Goal: Task Accomplishment & Management: Manage account settings

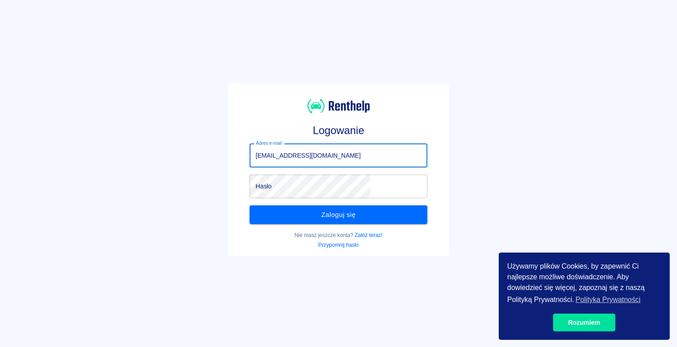
type input "[EMAIL_ADDRESS][DOMAIN_NAME]"
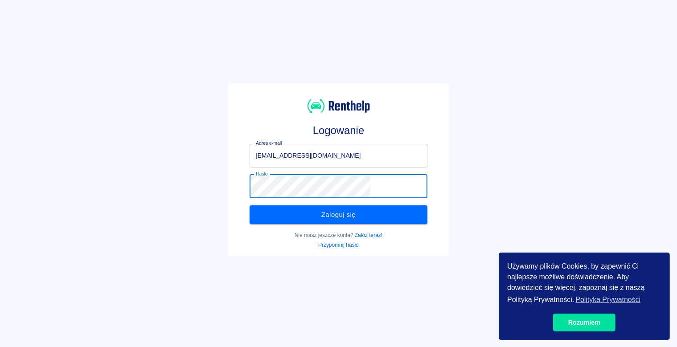
click button "Zaloguj się" at bounding box center [339, 214] width 178 height 19
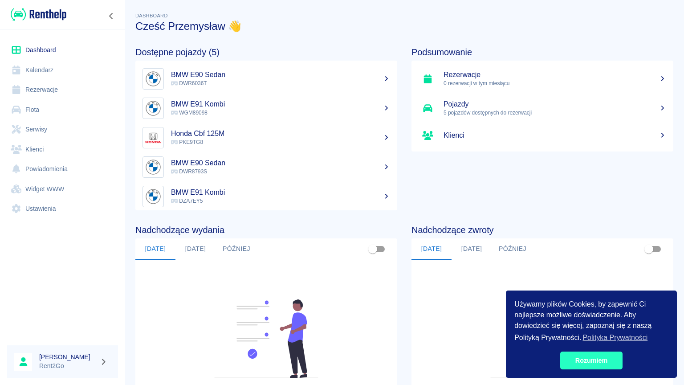
click at [599, 347] on link "Rozumiem" at bounding box center [592, 361] width 62 height 18
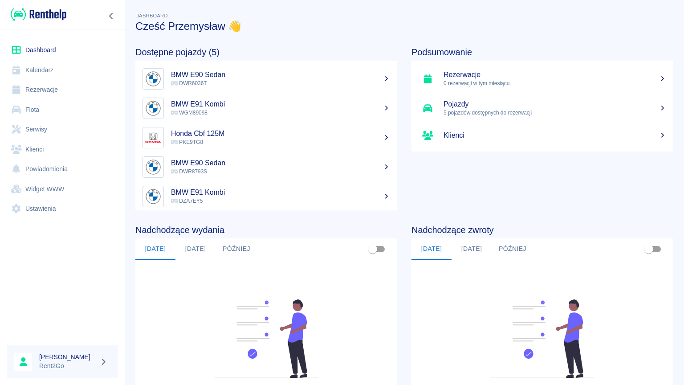
click at [77, 116] on link "Flota" at bounding box center [62, 110] width 111 height 20
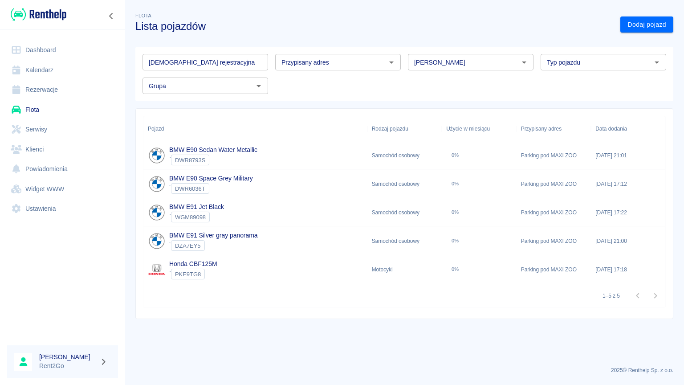
click at [323, 208] on div "BMW E91 Jet Black ` WGM89098" at bounding box center [255, 212] width 224 height 29
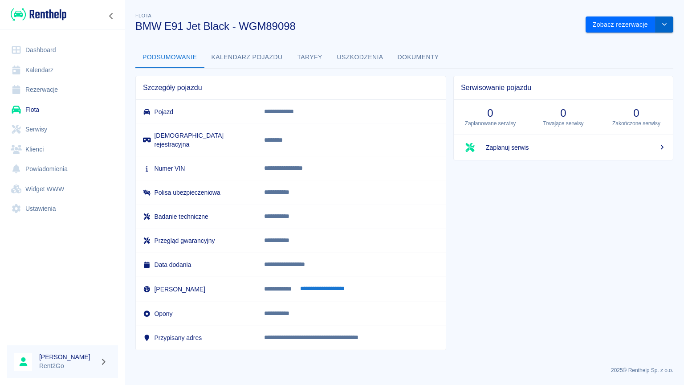
click at [668, 19] on button "drop-down" at bounding box center [665, 24] width 18 height 16
click at [648, 38] on li "Zaktualizuj dane pojazdu" at bounding box center [630, 43] width 83 height 15
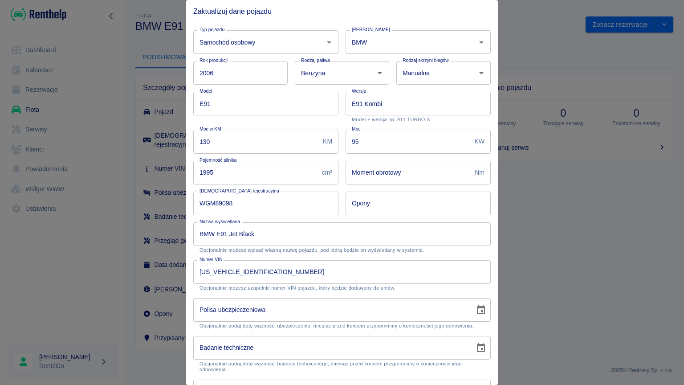
click at [312, 319] on input "Polisa ubezpieczeniowa" at bounding box center [330, 310] width 275 height 24
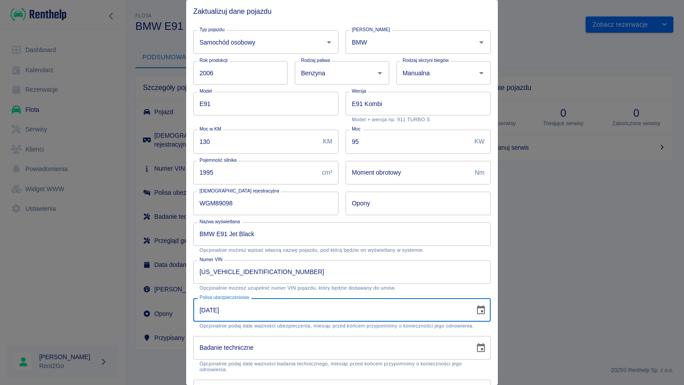
type input "[DATE]"
click at [286, 347] on input "Badanie techniczne" at bounding box center [330, 348] width 275 height 24
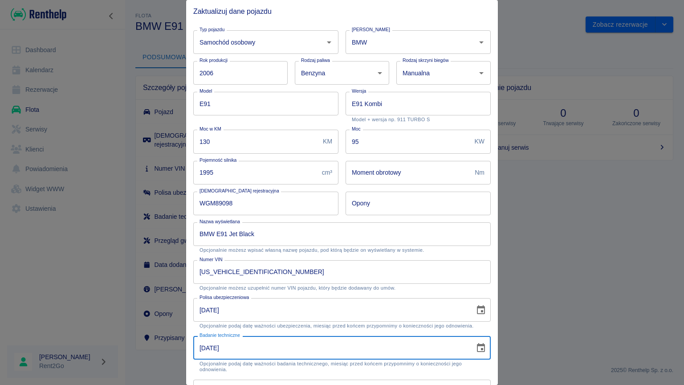
type input "[DATE]"
click at [332, 332] on div "Badanie techniczne [DATE] Badanie techniczne Opcjonalnie podaj datę ważności ba…" at bounding box center [338, 351] width 305 height 44
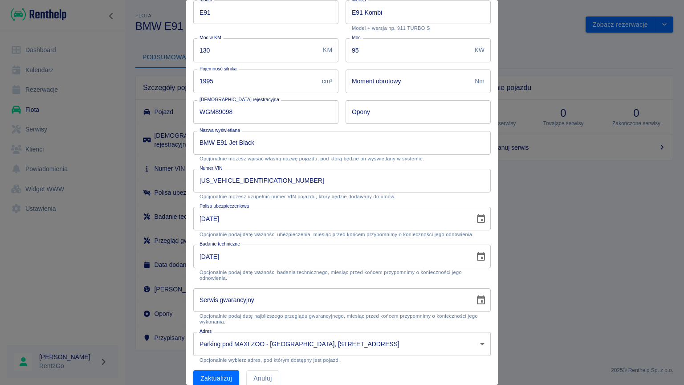
scroll to position [100, 0]
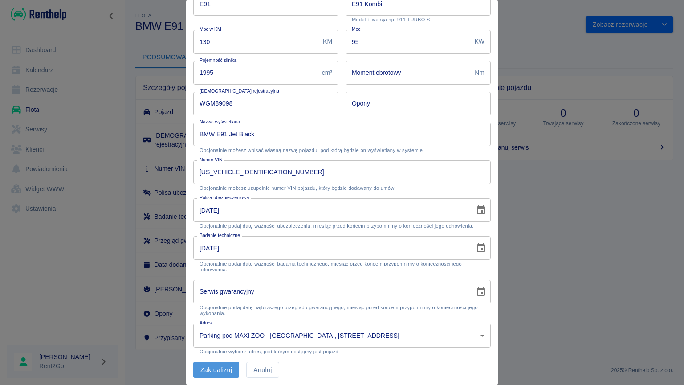
click at [210, 347] on button "Zaktualizuj" at bounding box center [216, 370] width 46 height 16
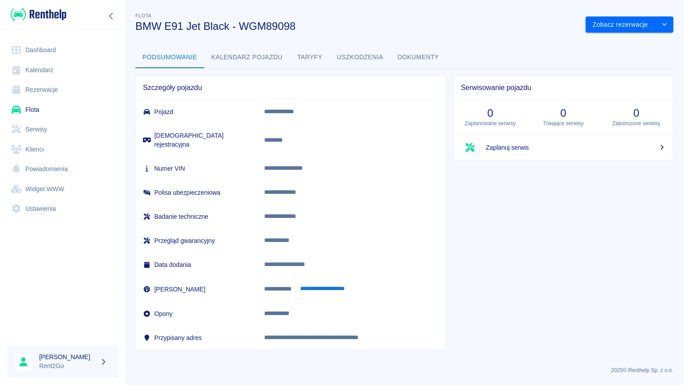
click at [84, 109] on link "Flota" at bounding box center [62, 110] width 111 height 20
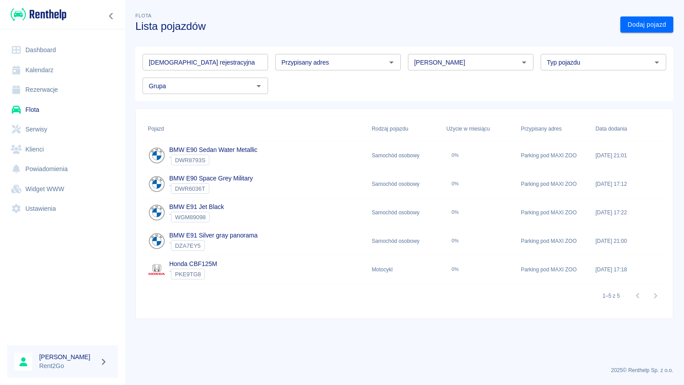
click at [224, 263] on div "Honda CBF125M ` PKE9TG8" at bounding box center [255, 269] width 224 height 29
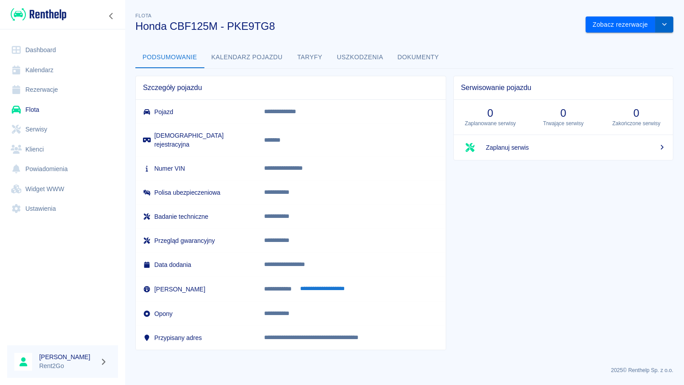
click at [659, 28] on button "drop-down" at bounding box center [665, 24] width 18 height 16
click at [643, 41] on li "Zaktualizuj dane pojazdu" at bounding box center [630, 43] width 83 height 15
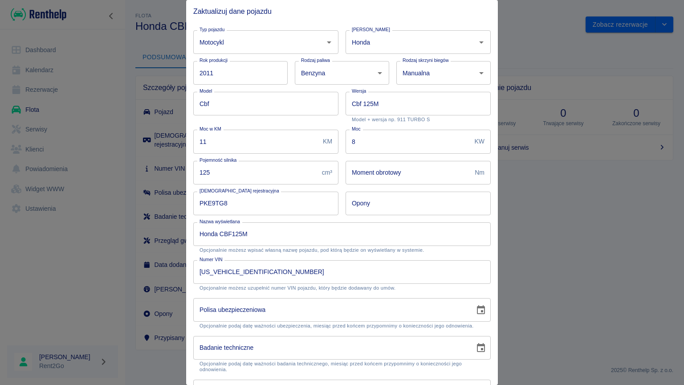
click at [370, 314] on input "Polisa ubezpieczeniowa" at bounding box center [330, 310] width 275 height 24
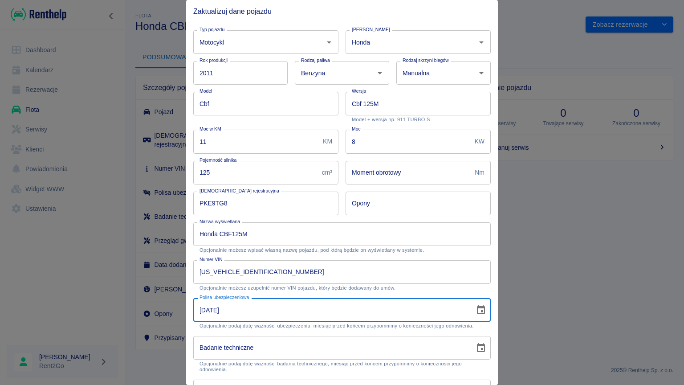
type input "04-03-2026"
click at [311, 347] on input "Badanie techniczne" at bounding box center [330, 348] width 275 height 24
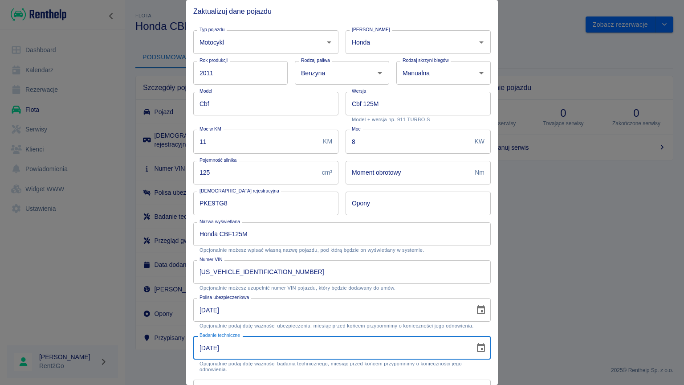
type input "20-05-2026"
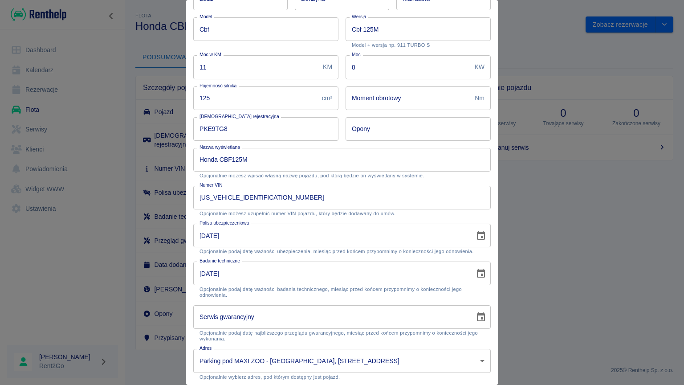
scroll to position [91, 0]
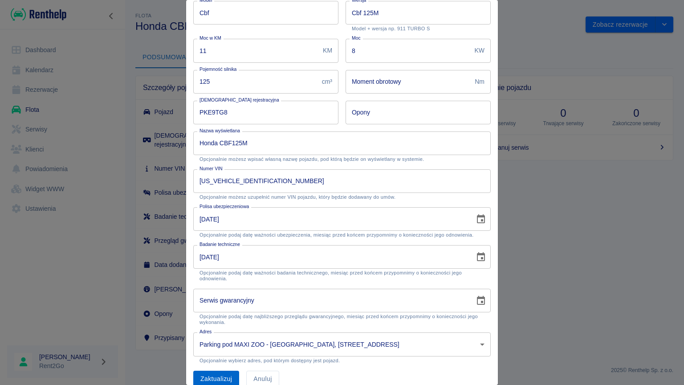
click at [220, 347] on button "Zaktualizuj" at bounding box center [216, 379] width 46 height 16
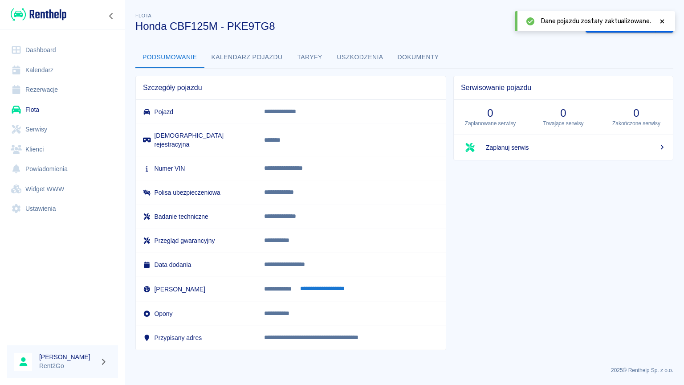
click at [93, 216] on link "Ustawienia" at bounding box center [62, 209] width 111 height 20
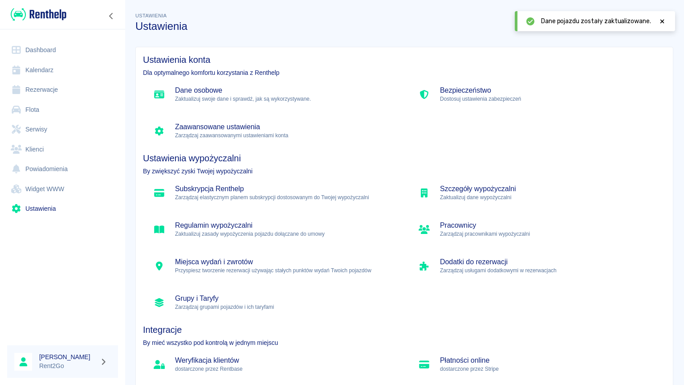
click at [202, 299] on h5 "Grupy i Taryfy" at bounding box center [284, 298] width 219 height 9
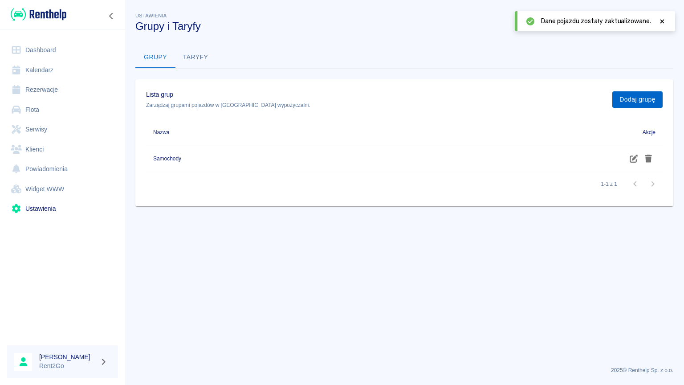
click at [651, 101] on button "Dodaj grupę" at bounding box center [638, 99] width 50 height 16
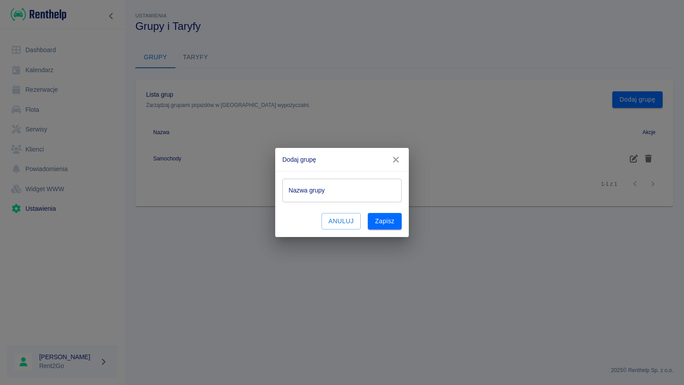
click at [393, 200] on input "Nazwa grupy" at bounding box center [342, 191] width 119 height 24
type input "Motocykl"
click at [381, 217] on button "Zapisz" at bounding box center [385, 221] width 34 height 16
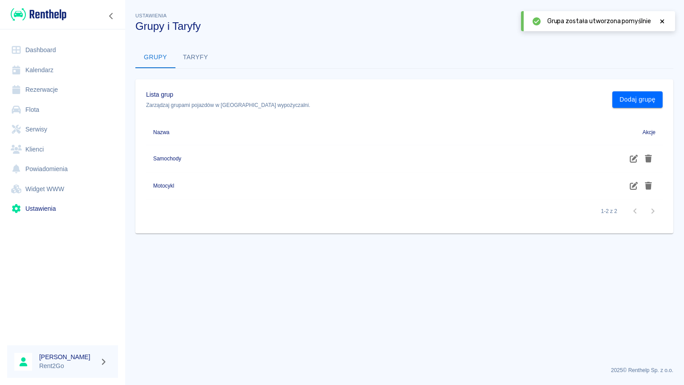
click at [201, 64] on button "Taryfy" at bounding box center [196, 57] width 40 height 21
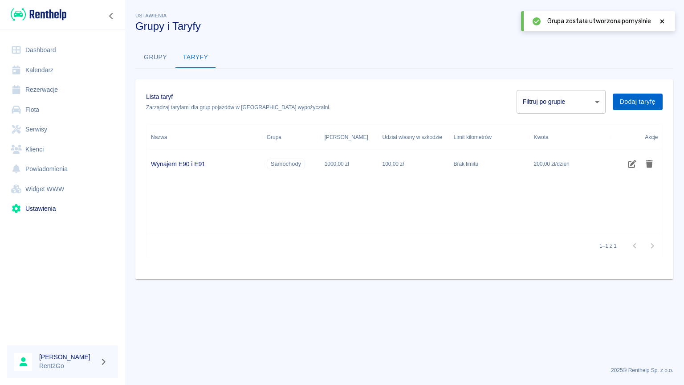
click at [652, 96] on button "Dodaj taryfę" at bounding box center [638, 102] width 50 height 16
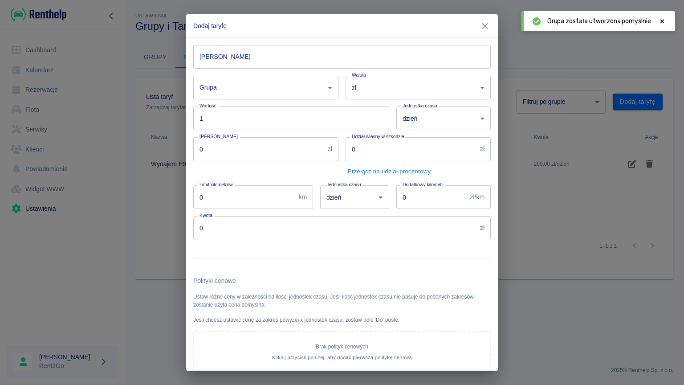
click at [442, 54] on input "Nazwa taryfy" at bounding box center [342, 57] width 298 height 24
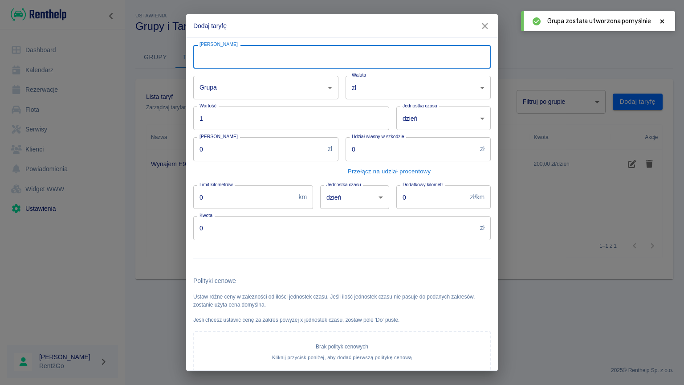
click at [442, 54] on input "Nazwa taryfy" at bounding box center [342, 57] width 298 height 24
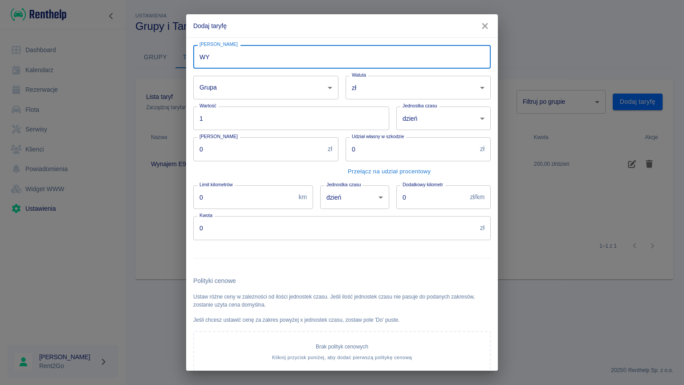
type input "W"
type input "Wynajem Honda"
click at [311, 88] on body "Używamy plików Cookies, by zapewnić Ci najlepsze możliwe doświadczenie. Aby dow…" at bounding box center [342, 192] width 684 height 385
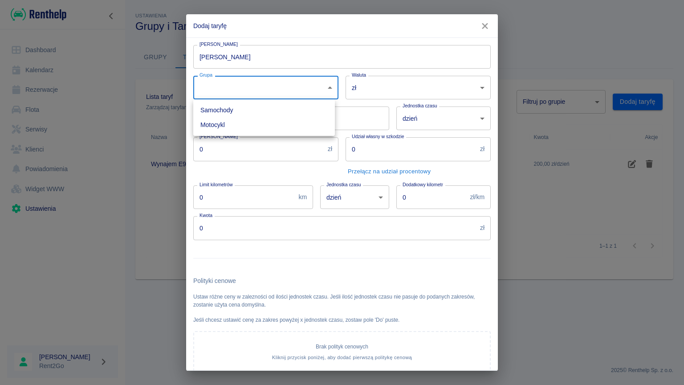
click at [287, 126] on li "Motocykl" at bounding box center [264, 125] width 142 height 15
type input "90f2d086-6a9e-43f0-989c-e423cf1c6f6b"
click at [270, 218] on input "0" at bounding box center [334, 228] width 283 height 24
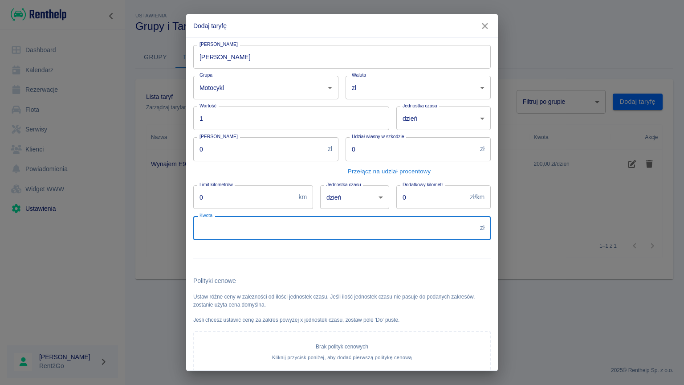
click at [374, 168] on button "Przełącz na udział procentowy" at bounding box center [389, 172] width 87 height 14
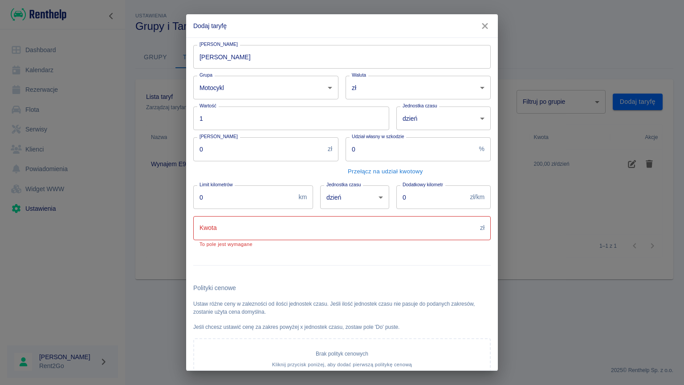
click at [379, 153] on input "0" at bounding box center [411, 149] width 130 height 24
type input "100"
click at [230, 156] on input "0" at bounding box center [258, 149] width 131 height 24
type input "1000"
click at [253, 168] on div "Kaucja 1000 zł Kaucja" at bounding box center [262, 154] width 152 height 48
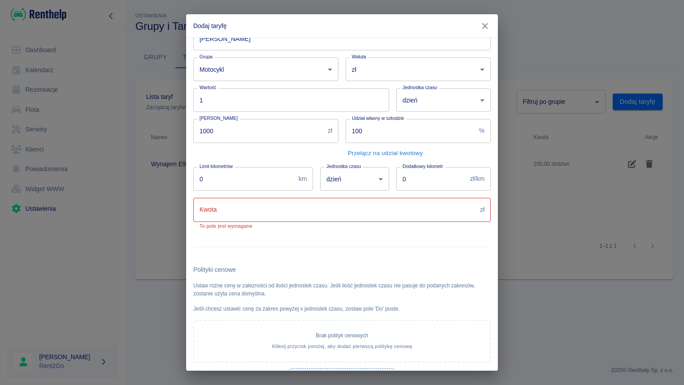
scroll to position [21, 0]
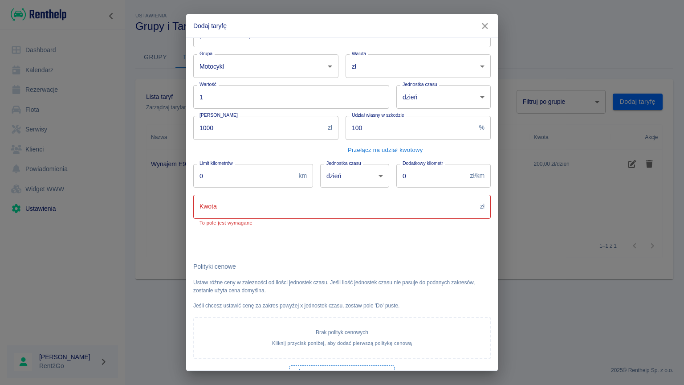
click at [413, 204] on input "Kwota" at bounding box center [334, 207] width 283 height 24
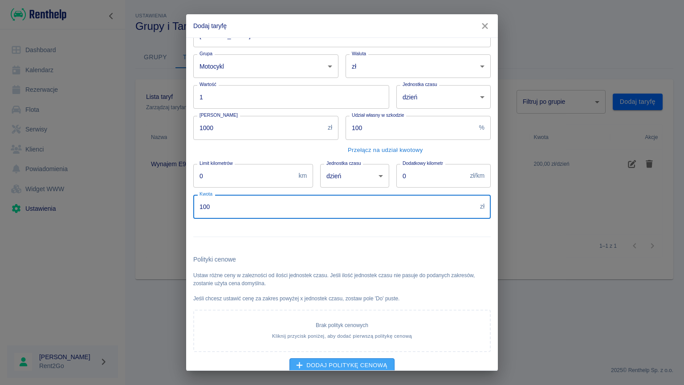
type input "100"
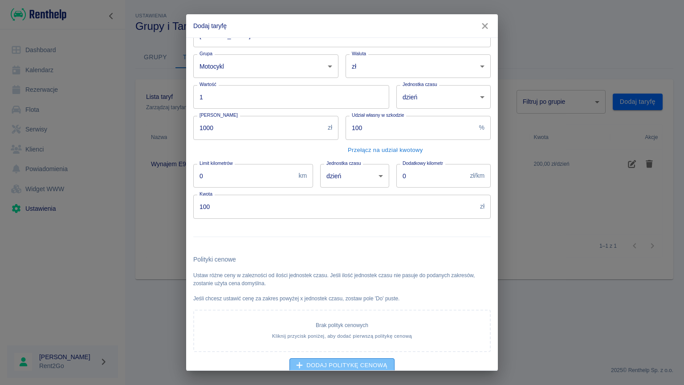
click at [350, 347] on button "Dodaj politykę cenową" at bounding box center [343, 365] width 106 height 15
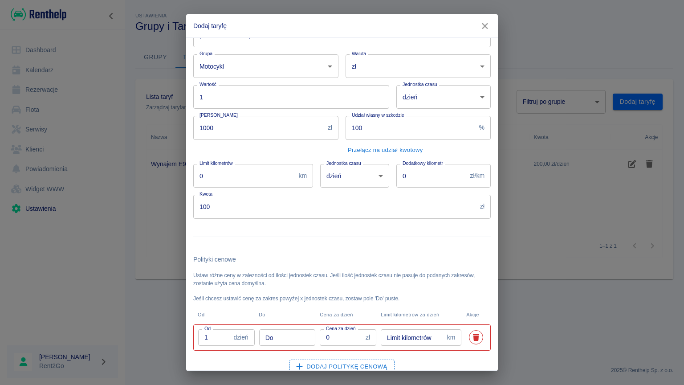
click at [279, 337] on input "Do" at bounding box center [287, 337] width 57 height 16
type input "3"
click at [329, 336] on input "0" at bounding box center [341, 337] width 42 height 16
type input "1"
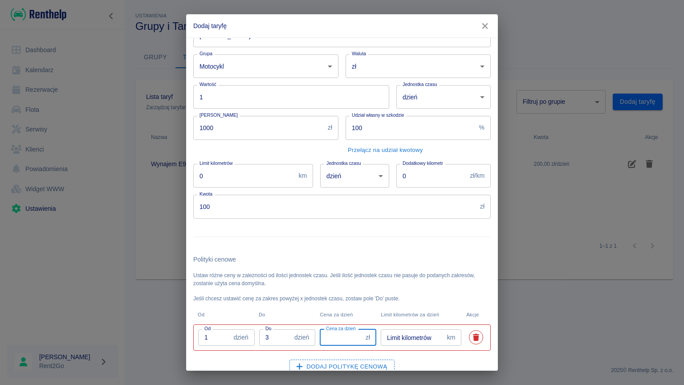
drag, startPoint x: 329, startPoint y: 336, endPoint x: 337, endPoint y: 336, distance: 7.6
click at [337, 336] on input "Cena za dzień" at bounding box center [341, 337] width 42 height 16
click at [376, 177] on body "Używamy plików Cookies, by zapewnić Ci najlepsze możliwe doświadczenie. Aby dow…" at bounding box center [342, 192] width 684 height 385
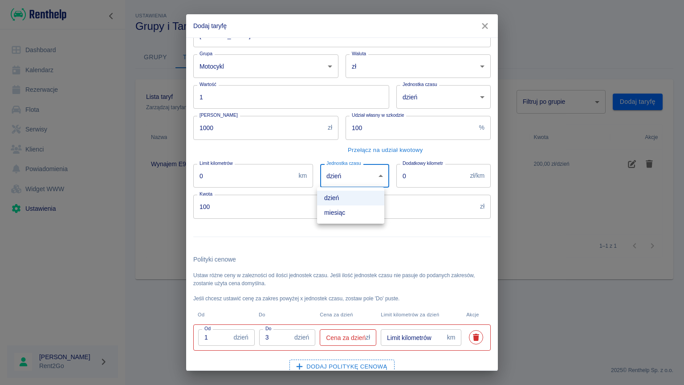
click at [376, 177] on div at bounding box center [342, 192] width 684 height 385
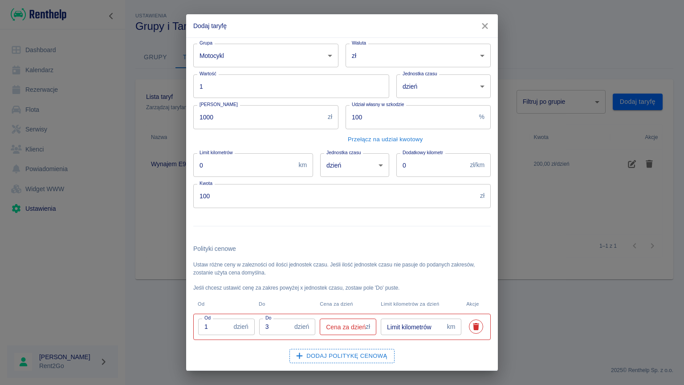
scroll to position [34, 0]
click at [475, 95] on body "Używamy plików Cookies, by zapewnić Ci najlepsze możliwe doświadczenie. Aby dow…" at bounding box center [342, 192] width 684 height 385
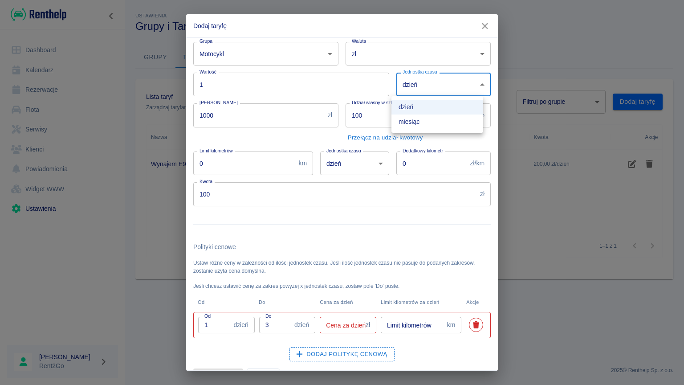
click at [475, 95] on div at bounding box center [342, 192] width 684 height 385
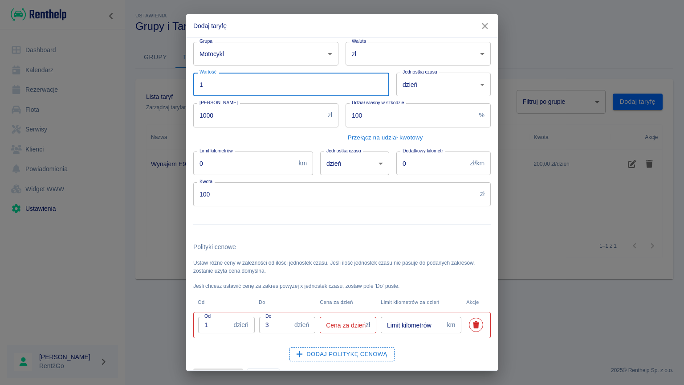
drag, startPoint x: 233, startPoint y: 90, endPoint x: 196, endPoint y: 82, distance: 37.8
click at [196, 82] on input "1" at bounding box center [291, 85] width 196 height 24
type input "3"
click at [405, 80] on body "Używamy plików Cookies, by zapewnić Ci najlepsze możliwe doświadczenie. Aby dow…" at bounding box center [342, 192] width 684 height 385
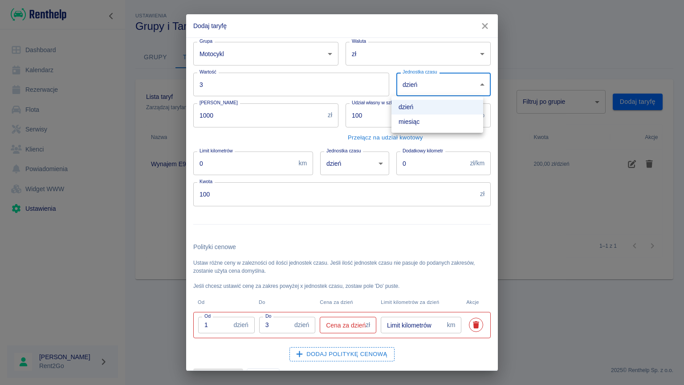
drag, startPoint x: 405, startPoint y: 80, endPoint x: 466, endPoint y: 86, distance: 61.8
click at [466, 86] on div at bounding box center [342, 192] width 684 height 385
click at [338, 87] on input "3" at bounding box center [291, 85] width 196 height 24
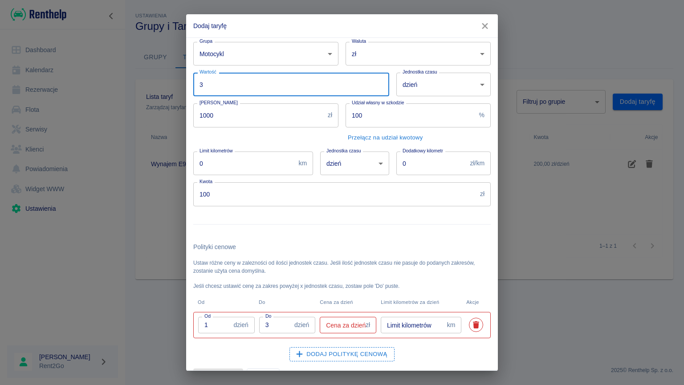
click at [344, 329] on input "Cena za dzień" at bounding box center [341, 325] width 42 height 16
click at [344, 325] on input "Cena za dzień" at bounding box center [341, 325] width 42 height 16
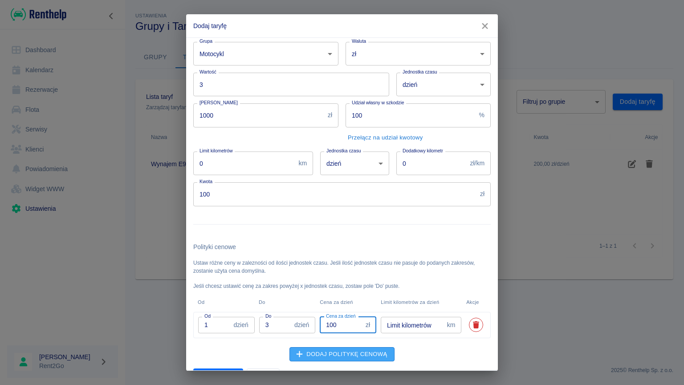
type input "100"
click at [347, 347] on button "Dodaj politykę cenową" at bounding box center [343, 354] width 106 height 15
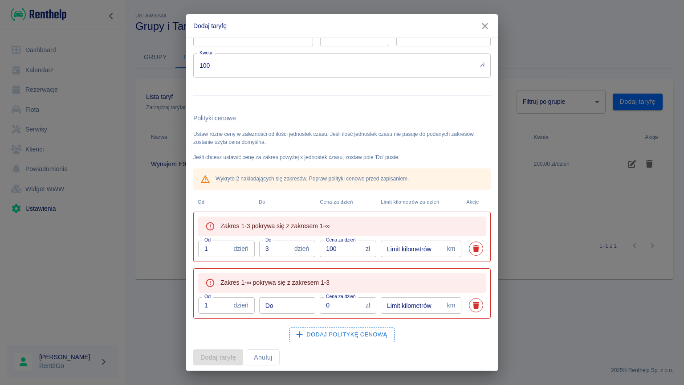
scroll to position [164, 0]
click at [213, 305] on input "1" at bounding box center [214, 304] width 32 height 16
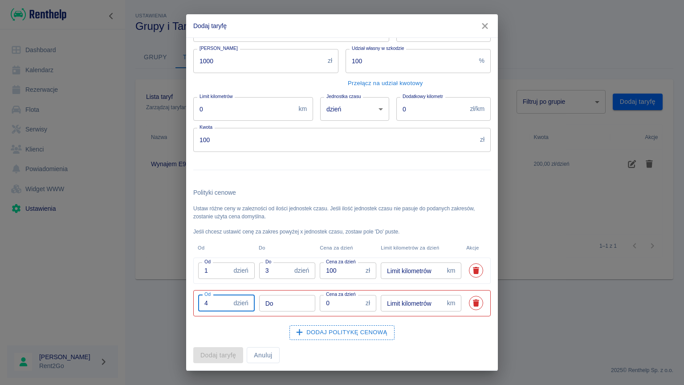
scroll to position [87, 0]
type input "4"
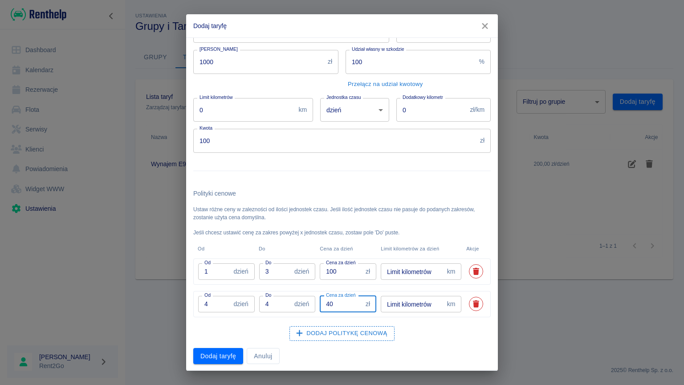
type input "4"
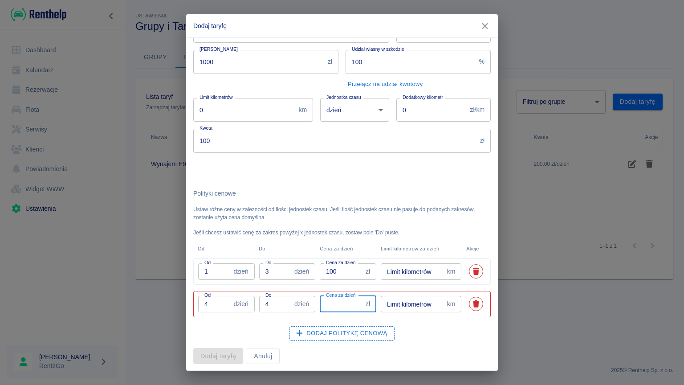
click at [210, 306] on input "4" at bounding box center [214, 304] width 32 height 16
type input "7"
click at [270, 303] on input "4" at bounding box center [275, 304] width 32 height 16
type input "7"
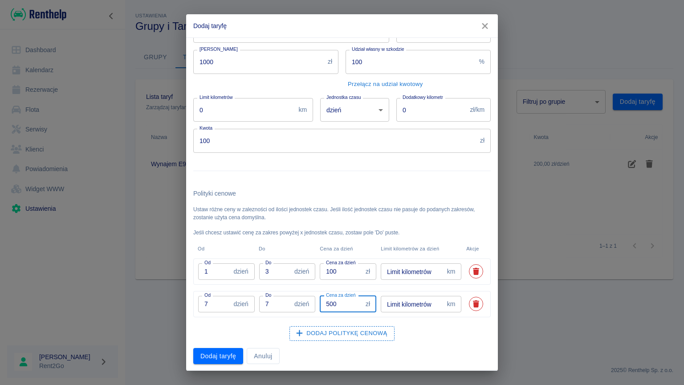
type input "500"
click at [213, 305] on input "7" at bounding box center [214, 304] width 32 height 16
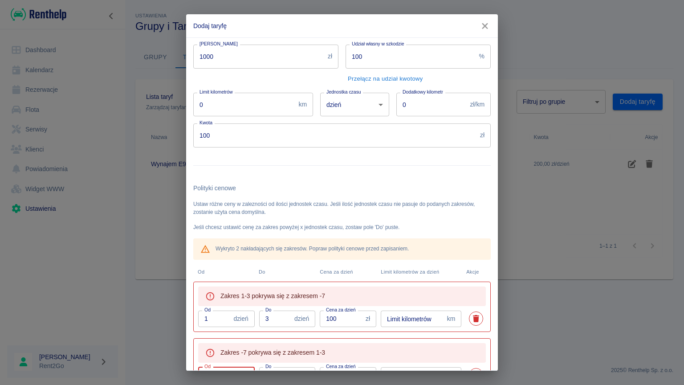
type input "6"
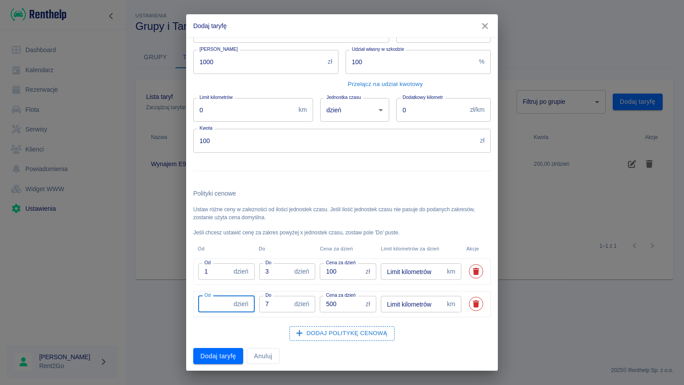
type input "4"
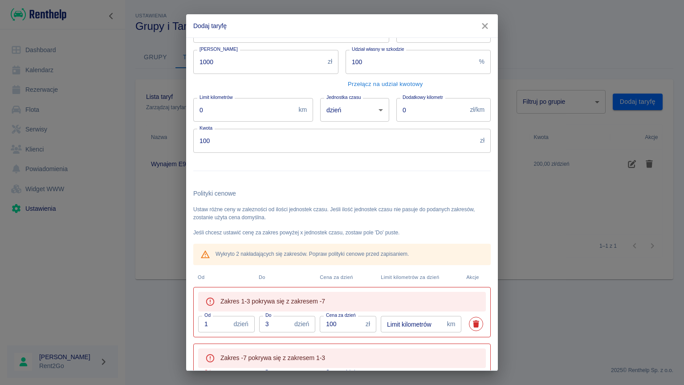
scroll to position [93, 0]
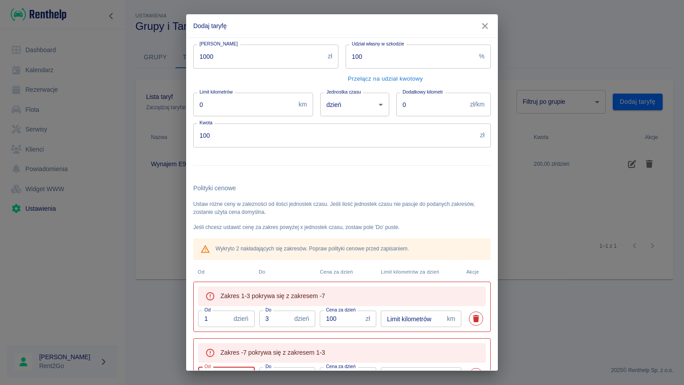
click at [230, 347] on div "dzień Od" at bounding box center [226, 375] width 57 height 16
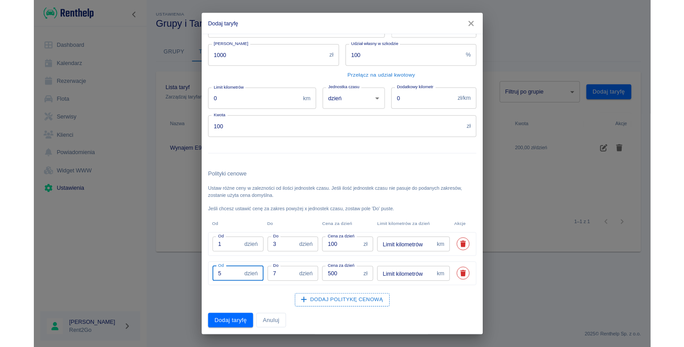
scroll to position [87, 0]
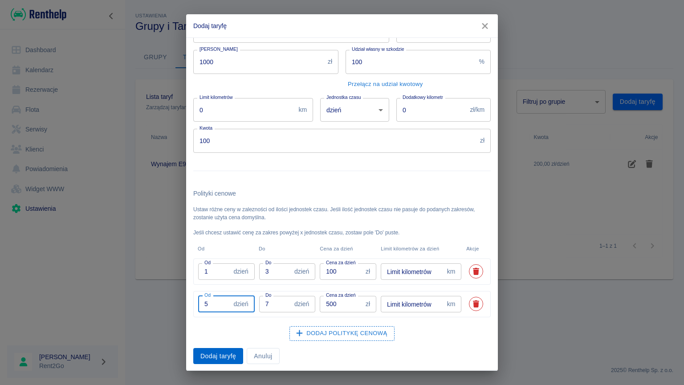
type input "5"
click at [215, 347] on button "Dodaj taryfę" at bounding box center [218, 356] width 50 height 16
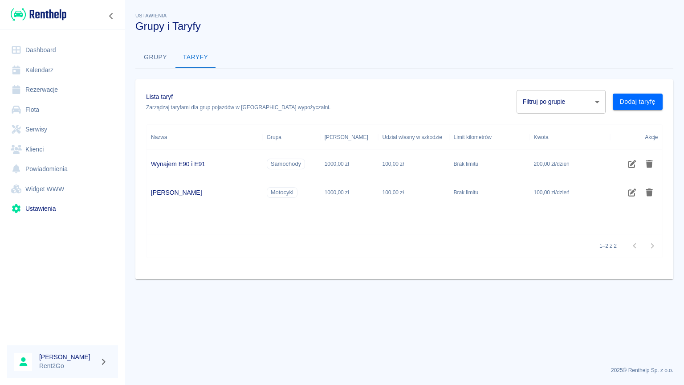
click at [79, 113] on link "Flota" at bounding box center [62, 110] width 111 height 20
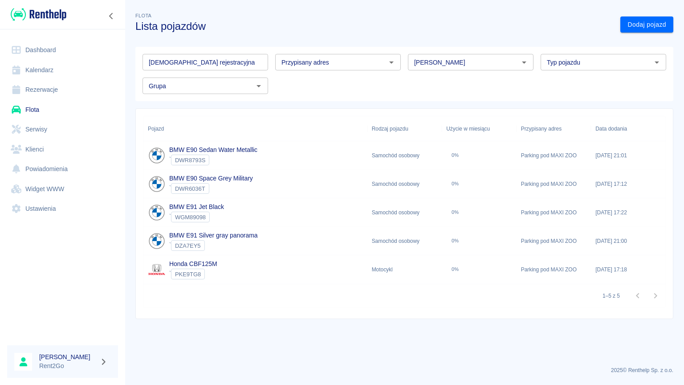
click at [320, 273] on div "Honda CBF125M ` PKE9TG8" at bounding box center [255, 269] width 224 height 29
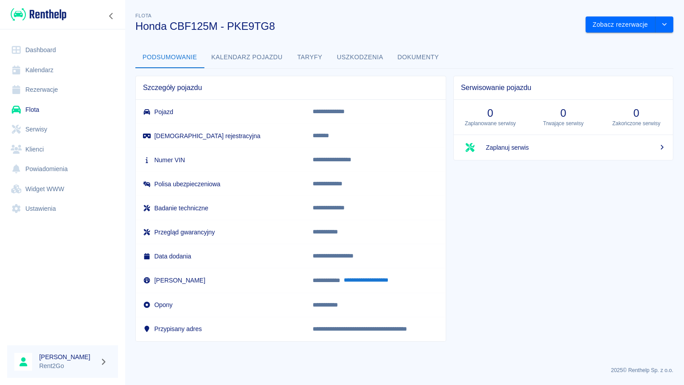
click at [320, 273] on td "**********" at bounding box center [376, 280] width 140 height 25
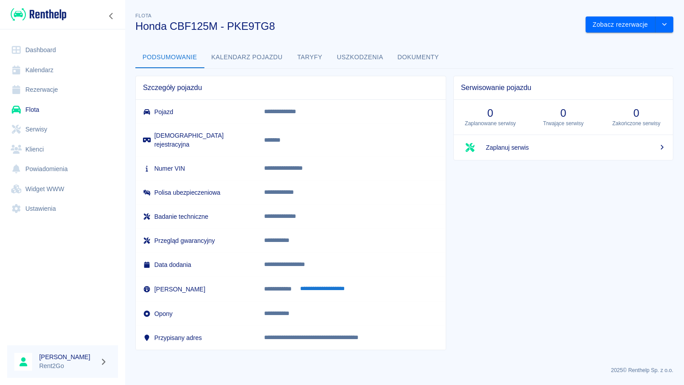
click at [318, 56] on button "Taryfy" at bounding box center [310, 57] width 40 height 21
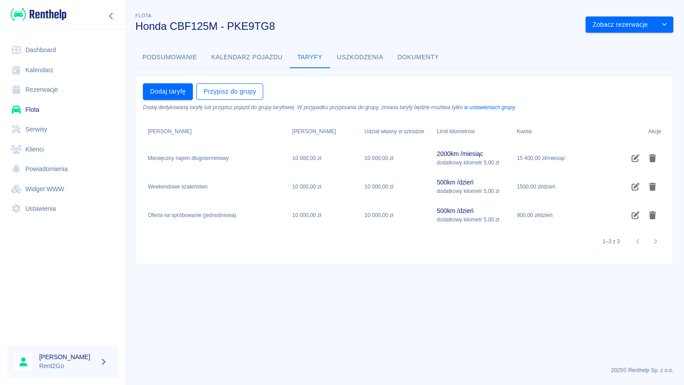
click at [254, 93] on button "Przypisz do grupy" at bounding box center [230, 91] width 67 height 16
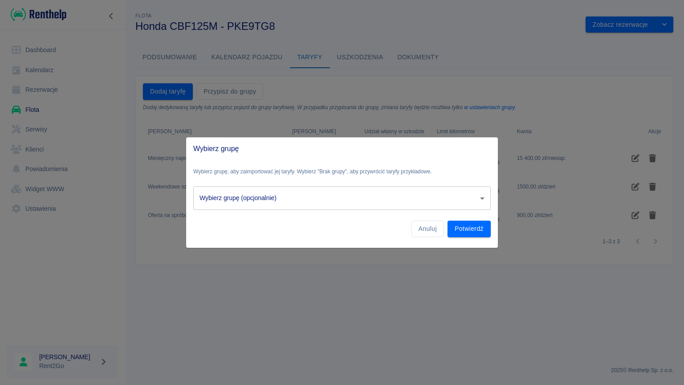
click at [362, 190] on body "Używamy plików Cookies, by zapewnić Ci najlepsze możliwe doświadczenie. Aby dow…" at bounding box center [342, 192] width 684 height 385
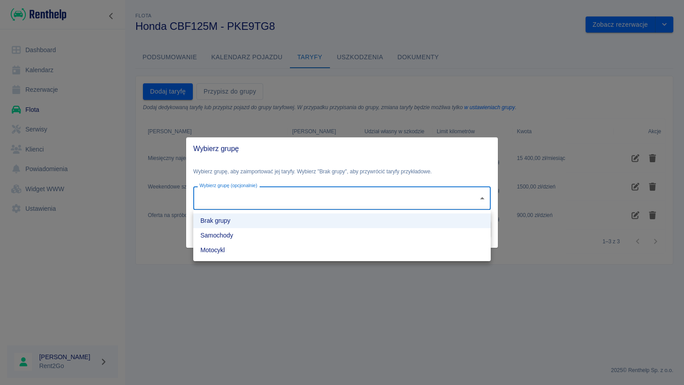
click at [332, 251] on li "Motocykl" at bounding box center [342, 250] width 298 height 15
type input "90f2d086-6a9e-43f0-989c-e423cf1c6f6b"
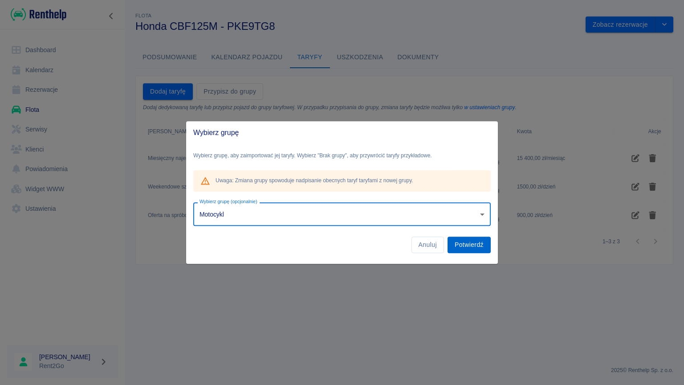
click at [469, 247] on button "Potwierdź" at bounding box center [469, 245] width 43 height 16
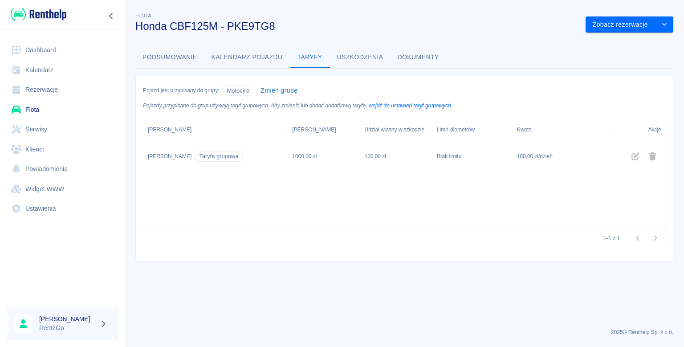
click at [73, 51] on link "Dashboard" at bounding box center [62, 50] width 111 height 20
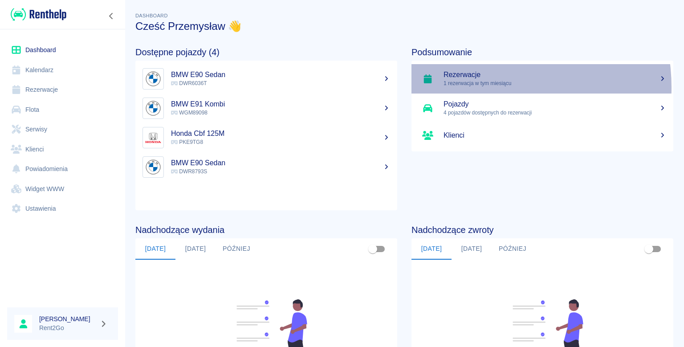
click at [475, 87] on link "Rezerwacje 1 rezerwacja w tym miesiącu" at bounding box center [543, 78] width 262 height 29
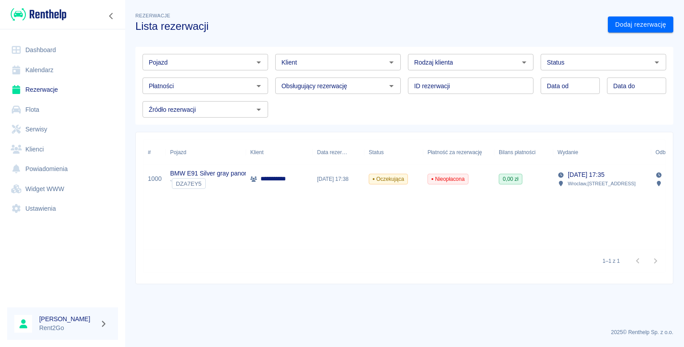
click at [460, 183] on span "Nieopłacona" at bounding box center [448, 179] width 40 height 8
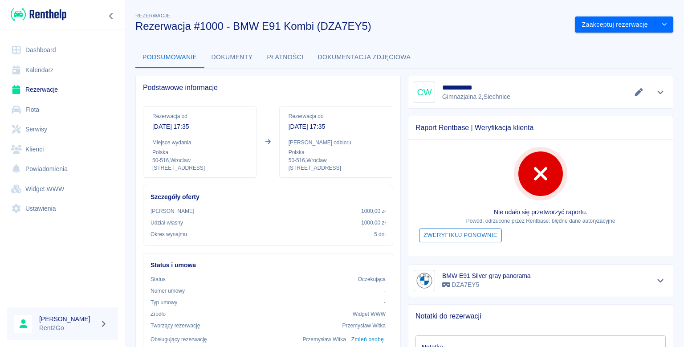
click at [491, 231] on button "Zweryfikuj ponownie" at bounding box center [460, 236] width 83 height 14
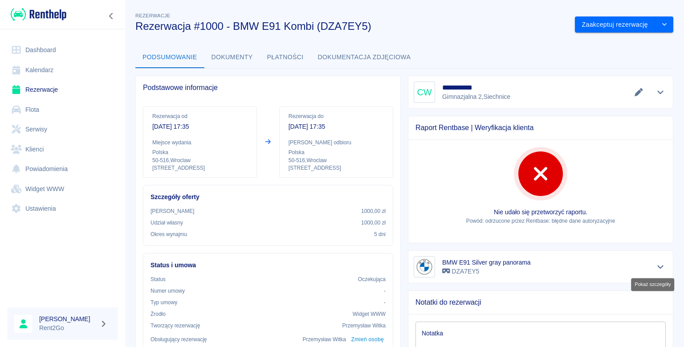
click at [656, 265] on icon "Pokaż szczegóły" at bounding box center [661, 267] width 10 height 8
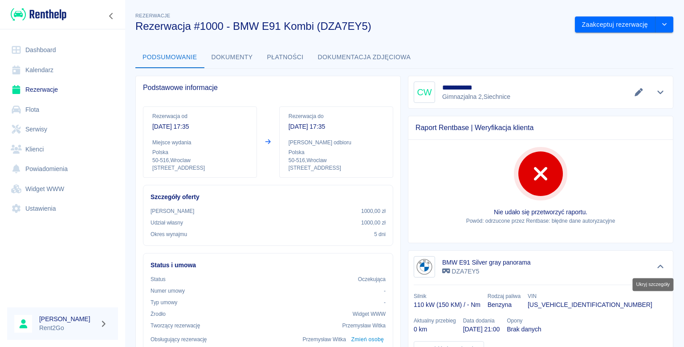
click at [656, 265] on icon "Ukryj szczegóły" at bounding box center [661, 267] width 10 height 8
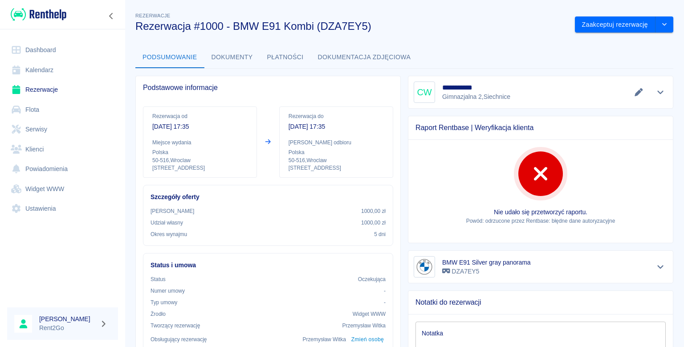
click at [245, 58] on button "Dokumenty" at bounding box center [233, 57] width 56 height 21
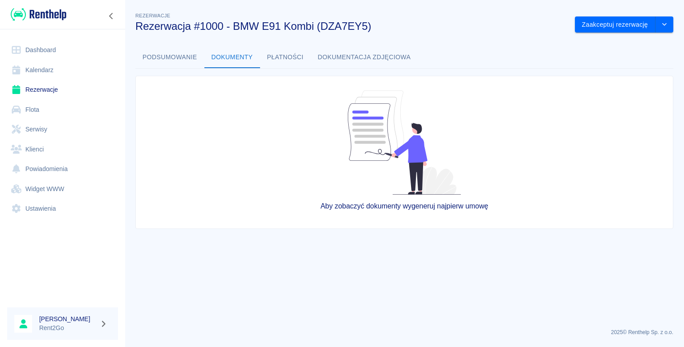
click at [276, 58] on button "Płatności" at bounding box center [285, 57] width 51 height 21
click at [664, 28] on button "drop-down" at bounding box center [665, 24] width 18 height 16
click at [647, 21] on button "Zaakceptuj rezerwację" at bounding box center [615, 24] width 81 height 16
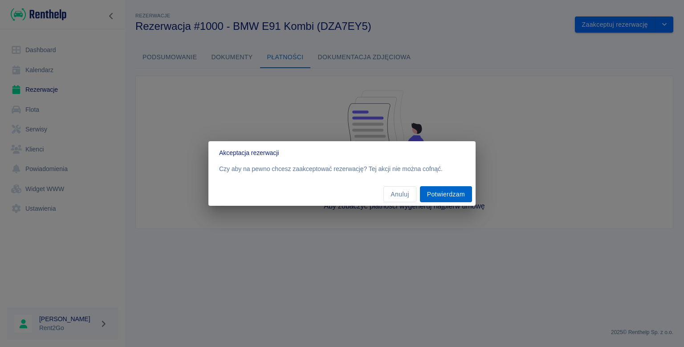
click at [461, 196] on button "Potwierdzam" at bounding box center [446, 194] width 52 height 16
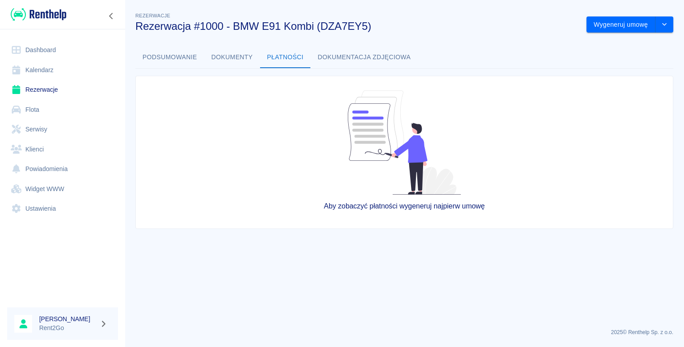
click at [189, 54] on button "Podsumowanie" at bounding box center [169, 57] width 69 height 21
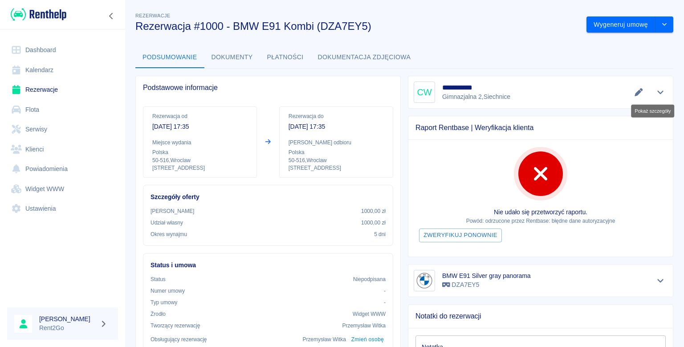
click at [656, 94] on icon "Pokaż szczegóły" at bounding box center [661, 92] width 10 height 8
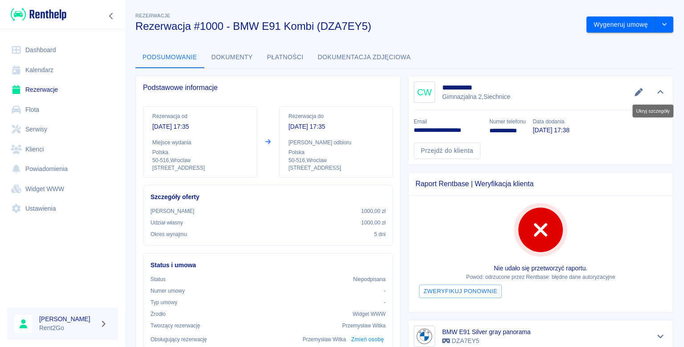
click at [656, 94] on icon "Ukryj szczegóły" at bounding box center [661, 92] width 10 height 8
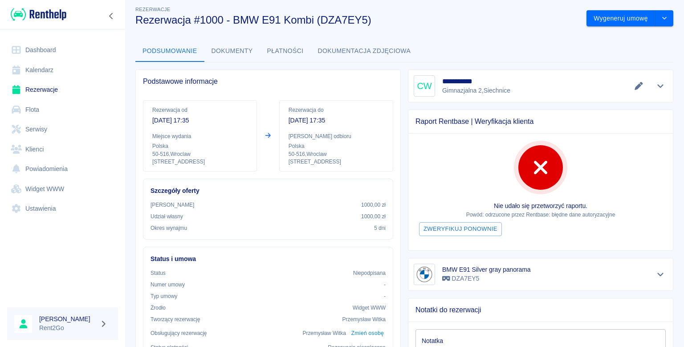
scroll to position [0, 0]
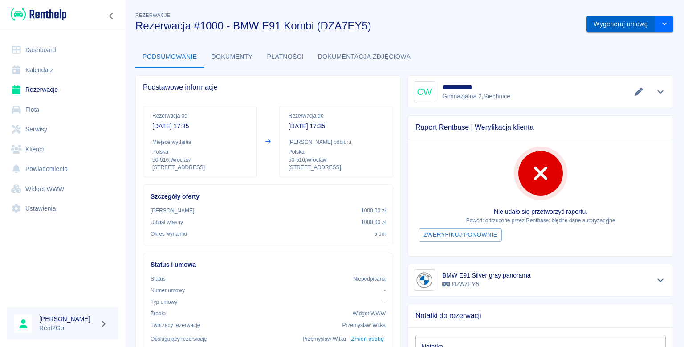
click at [625, 23] on button "Wygeneruj umowę" at bounding box center [621, 24] width 69 height 16
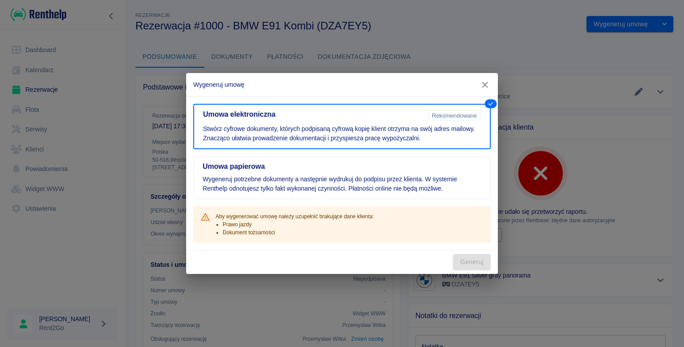
click at [483, 83] on icon "button" at bounding box center [485, 85] width 6 height 6
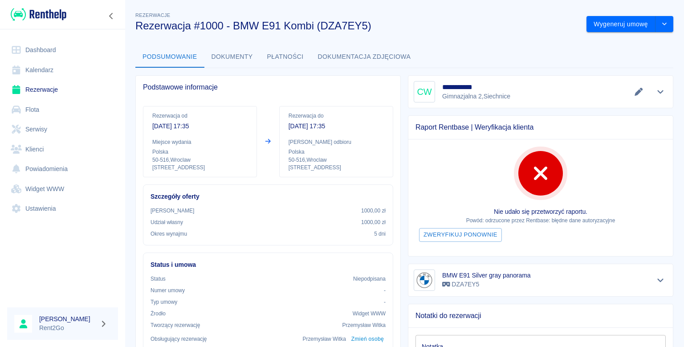
click at [339, 60] on button "Dokumentacja zdjęciowa" at bounding box center [364, 56] width 107 height 21
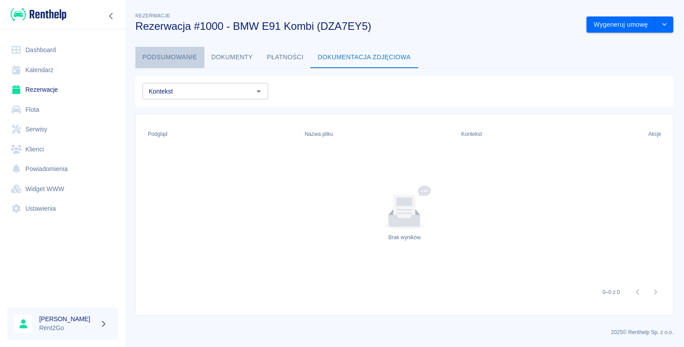
click at [181, 58] on button "Podsumowanie" at bounding box center [169, 57] width 69 height 21
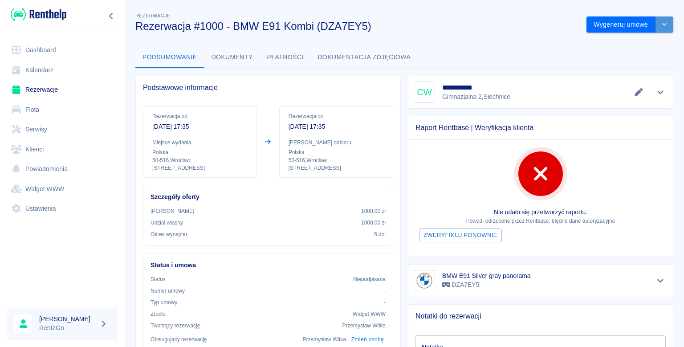
click at [661, 25] on icon "drop-down" at bounding box center [664, 24] width 7 height 6
click at [638, 58] on li "Podgląd umowy" at bounding box center [623, 58] width 72 height 15
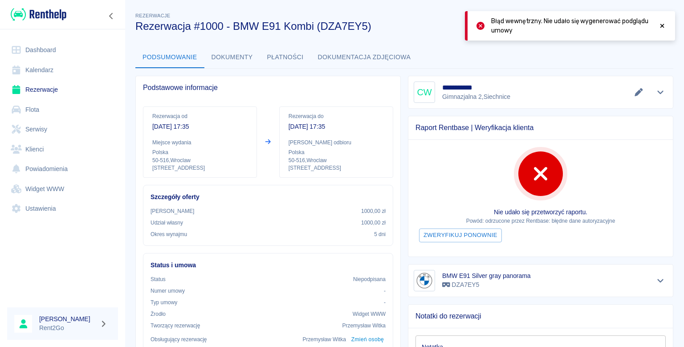
click at [668, 34] on div "Błąd wewnętrzny. Nie udało się wygenerować podglądu umowy" at bounding box center [570, 25] width 210 height 29
click at [664, 27] on icon at bounding box center [663, 26] width 4 height 4
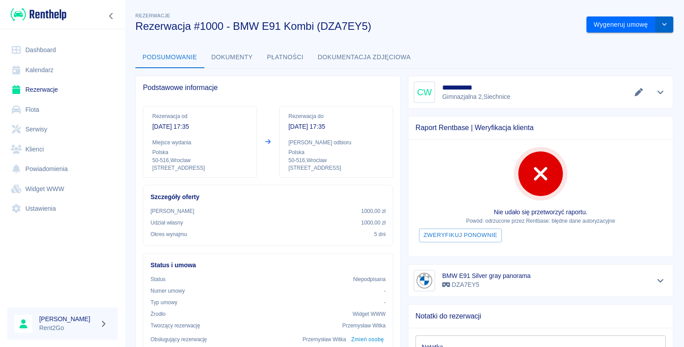
click at [661, 27] on icon "drop-down" at bounding box center [664, 24] width 7 height 6
click at [644, 42] on li "Modyfikuj rezerwację" at bounding box center [623, 43] width 72 height 15
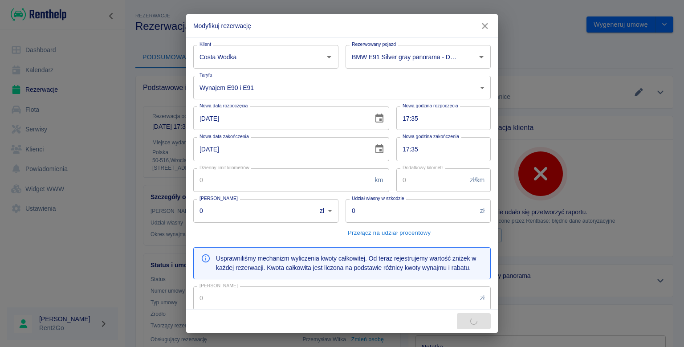
type input "Costa Wodka"
type input "BMW E91 Silver gray panorama - DZA7EY5"
type input "1000"
type input "550"
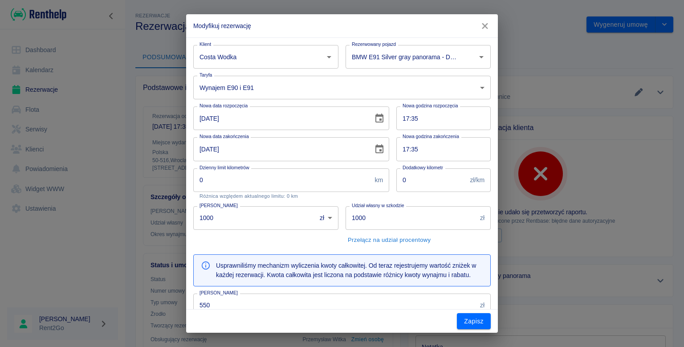
click at [420, 241] on button "Przełącz na udział procentowy" at bounding box center [389, 240] width 87 height 14
type input "0"
click at [418, 224] on input "0" at bounding box center [411, 218] width 130 height 24
type input "100"
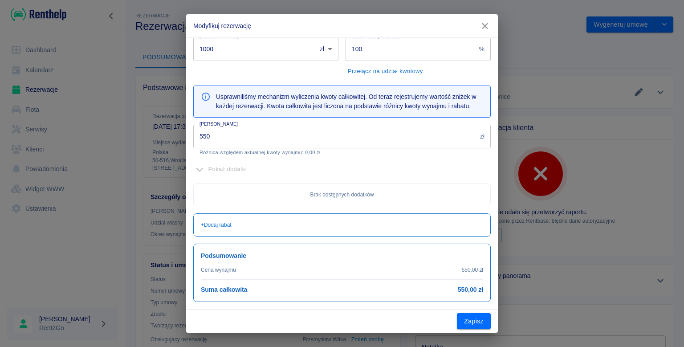
scroll to position [178, 0]
click at [482, 318] on button "Zapisz" at bounding box center [474, 321] width 34 height 16
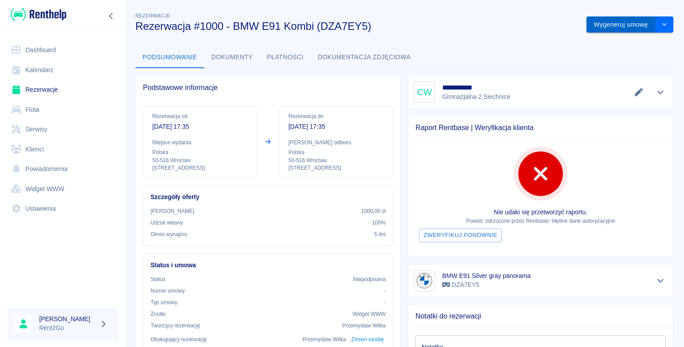
click at [623, 20] on button "Wygeneruj umowę" at bounding box center [621, 24] width 69 height 16
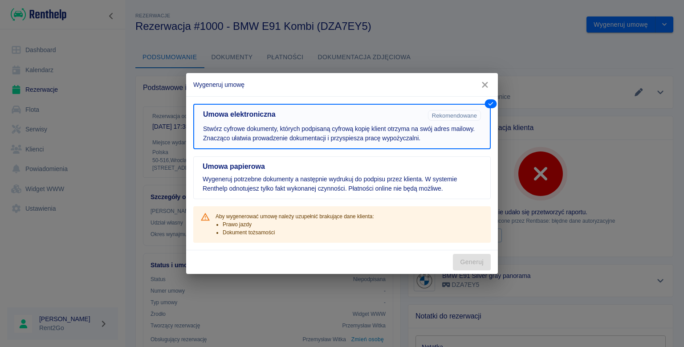
click at [434, 136] on p "Stwórz cyfrowe dokumenty, których podpisaną cyfrową kopię klient otrzyma na swó…" at bounding box center [342, 133] width 278 height 19
click at [490, 84] on icon "button" at bounding box center [485, 84] width 12 height 9
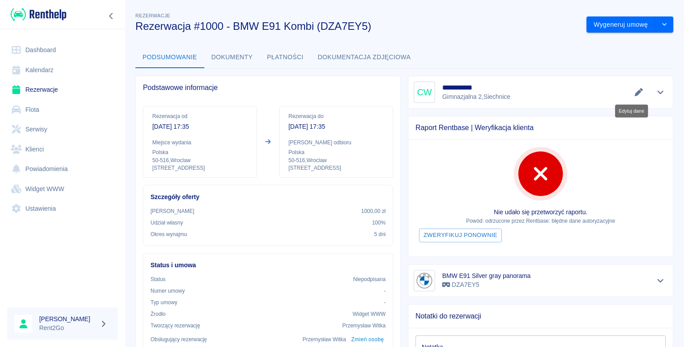
click at [634, 89] on icon "Edytuj dane" at bounding box center [639, 92] width 10 height 8
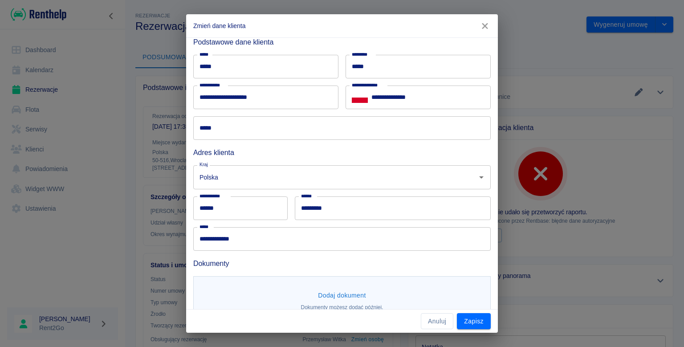
scroll to position [53, 0]
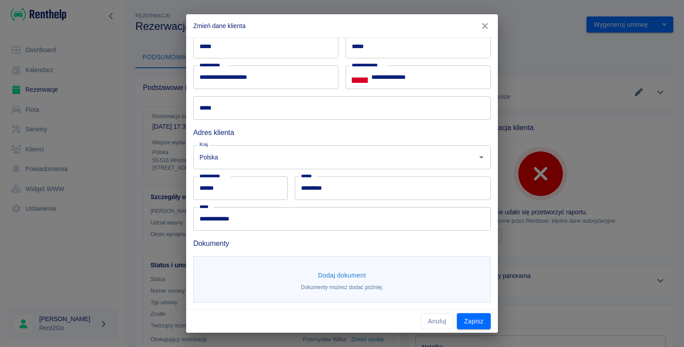
click at [484, 27] on icon "button" at bounding box center [485, 26] width 6 height 6
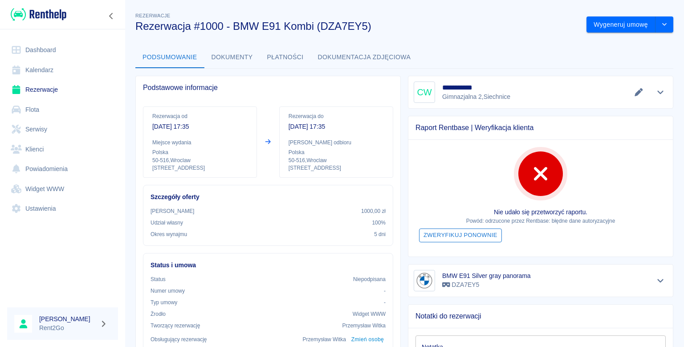
click at [479, 236] on button "Zweryfikuj ponownie" at bounding box center [460, 236] width 83 height 14
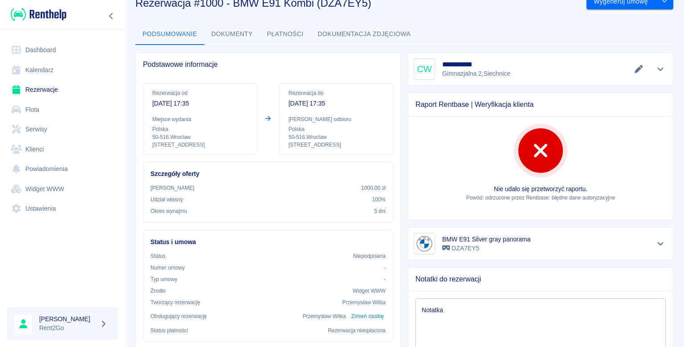
scroll to position [0, 0]
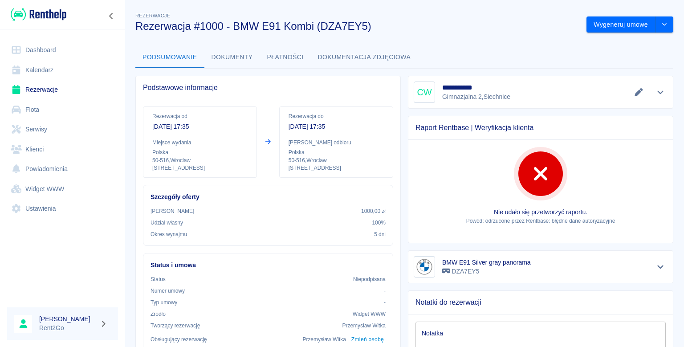
click at [382, 50] on button "Dokumentacja zdjęciowa" at bounding box center [364, 57] width 107 height 21
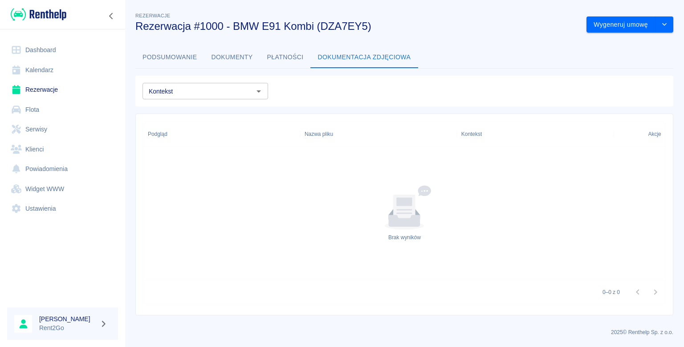
click at [292, 54] on button "Płatności" at bounding box center [285, 57] width 51 height 21
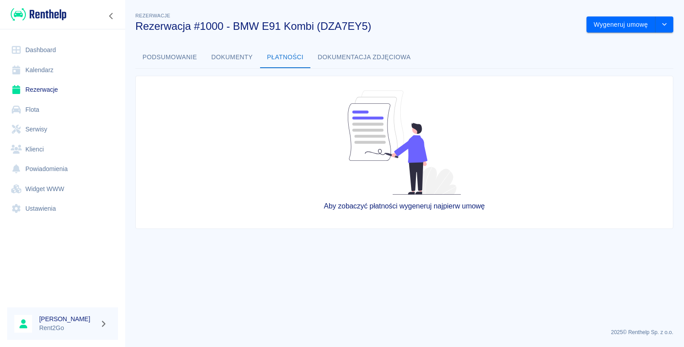
click at [253, 54] on button "Dokumenty" at bounding box center [233, 57] width 56 height 21
click at [189, 51] on button "Podsumowanie" at bounding box center [169, 57] width 69 height 21
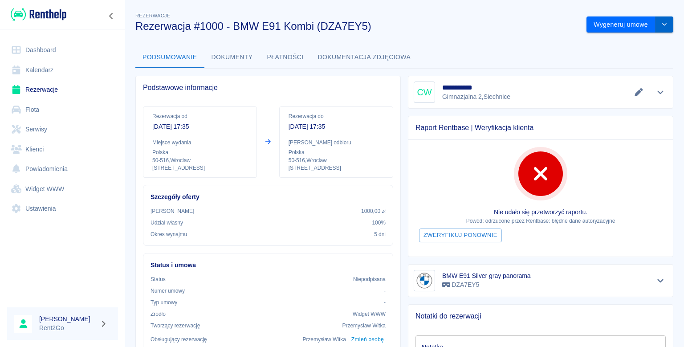
click at [656, 31] on button "drop-down" at bounding box center [665, 24] width 18 height 16
click at [615, 76] on li "Anuluj rezerwację" at bounding box center [623, 73] width 72 height 15
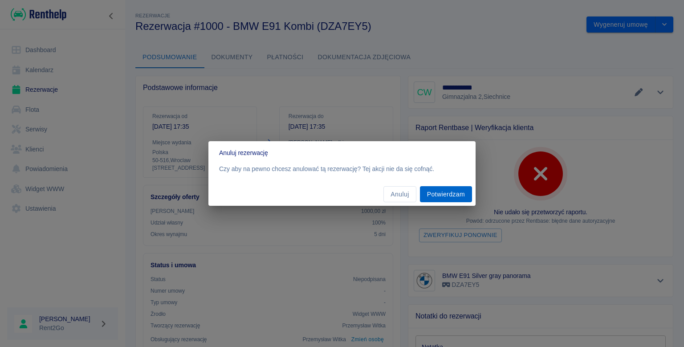
click at [445, 193] on button "Potwierdzam" at bounding box center [446, 194] width 52 height 16
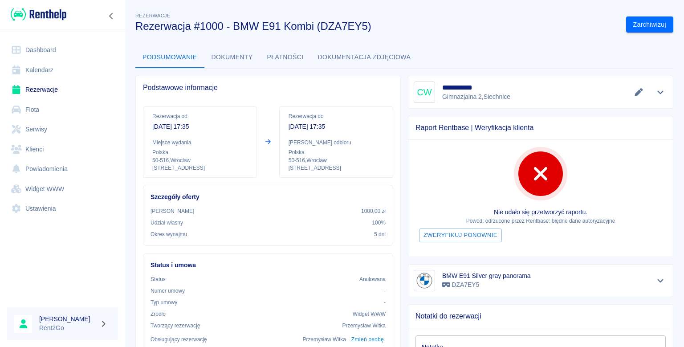
click at [66, 213] on link "Ustawienia" at bounding box center [62, 209] width 111 height 20
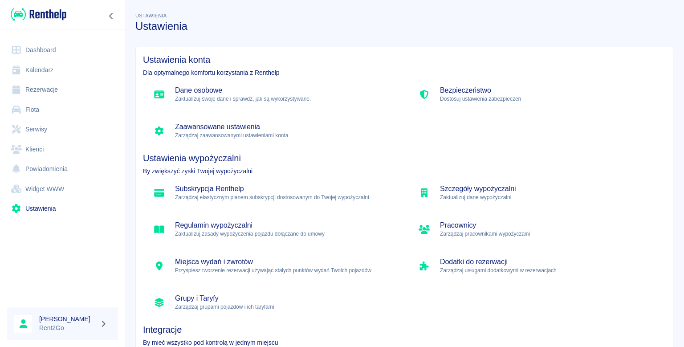
click at [95, 193] on link "Widget WWW" at bounding box center [62, 189] width 111 height 20
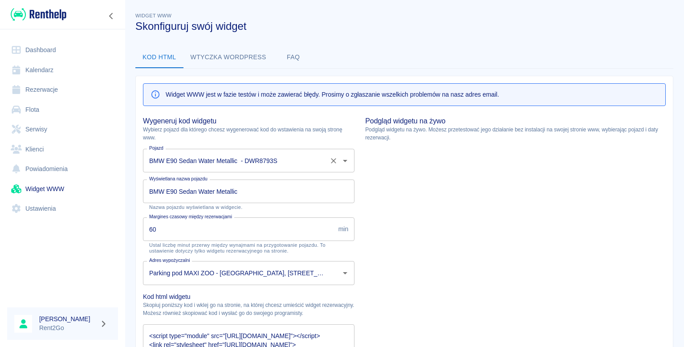
type input "BMW E90 Sedan Water Metallic - DWR8793S"
type input "BMW E90 Sedan Water Metallic"
type input "Parking pod MAXI ZOO - [GEOGRAPHIC_DATA], [STREET_ADDRESS]"
type textarea "<script type="module" src="https://widgets.renthelp.io/assets/widget.js"></scri…"
click at [333, 164] on icon "Wyczyść" at bounding box center [333, 160] width 9 height 9
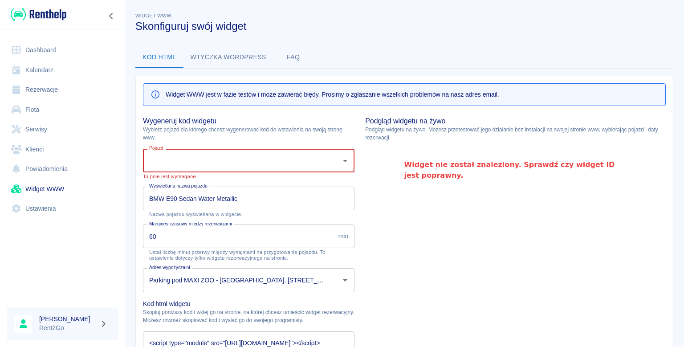
click at [344, 159] on icon "Otwórz" at bounding box center [345, 161] width 11 height 11
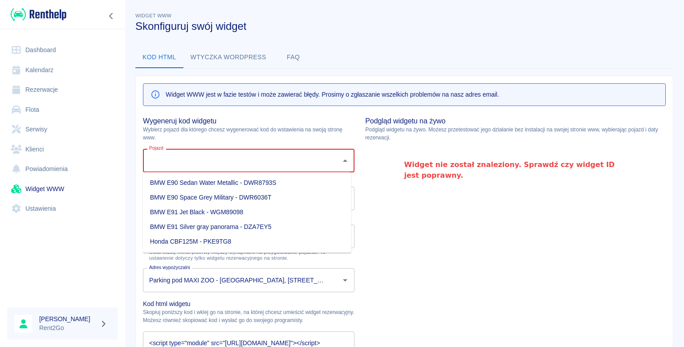
click at [306, 184] on li "BMW E90 Sedan Water Metallic - DWR8793S" at bounding box center [247, 183] width 209 height 15
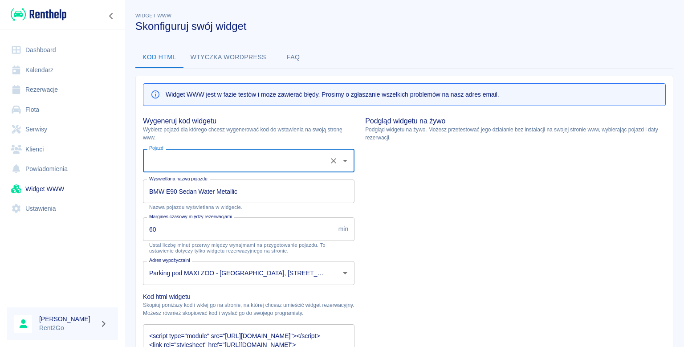
type input "BMW E90 Sedan Water Metallic - DWR8793S"
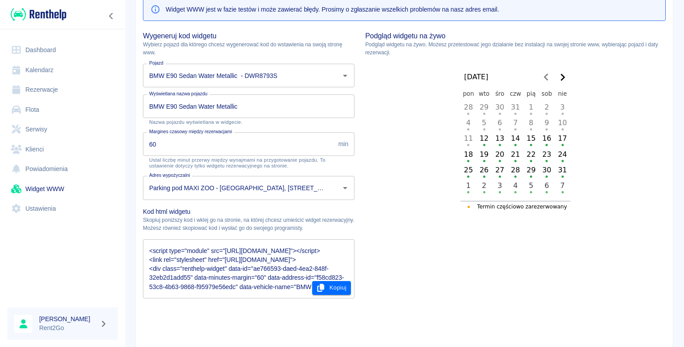
click at [527, 130] on div "sierpień 2025 pon wto śro czw pią sob nie 28 29 30 31 1 2 3 4 5 6 7 8 9 10 11 1…" at bounding box center [516, 133] width 110 height 132
click at [54, 213] on link "Ustawienia" at bounding box center [62, 209] width 111 height 20
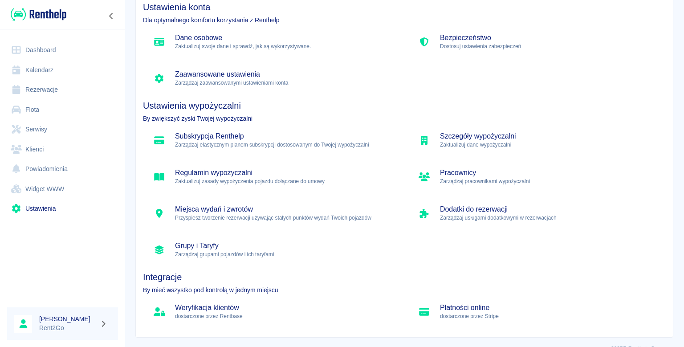
scroll to position [69, 0]
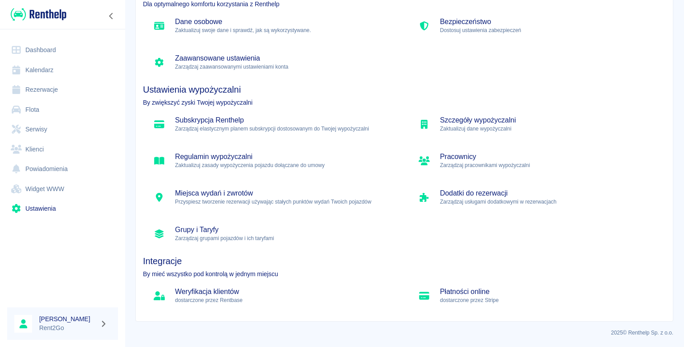
drag, startPoint x: 498, startPoint y: 176, endPoint x: 495, endPoint y: 164, distance: 12.0
click at [495, 164] on div "Subskrypcja Renthelp Zarządzaj elastycznym planem subskrypcji dostosowanym do T…" at bounding box center [401, 175] width 530 height 146
click at [495, 164] on p "Zarządzaj pracownikami wypożyczalni" at bounding box center [549, 165] width 219 height 8
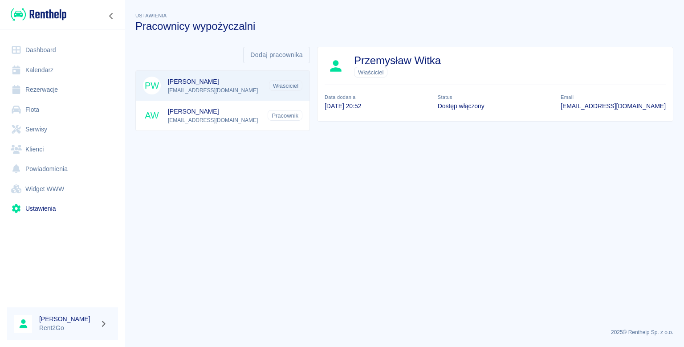
click at [269, 117] on span "Pracownik" at bounding box center [285, 115] width 34 height 9
click at [219, 115] on span "Aneta Witka" at bounding box center [228, 111] width 120 height 9
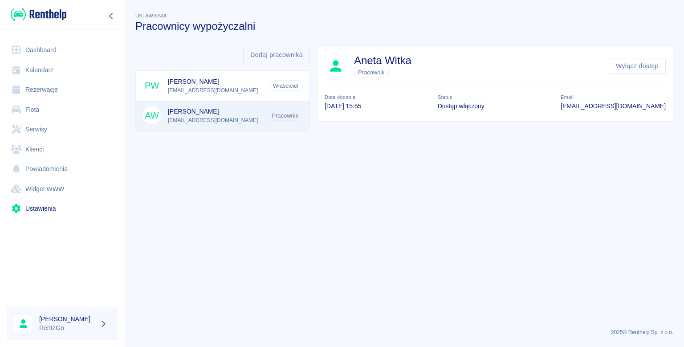
click at [60, 217] on link "Ustawienia" at bounding box center [62, 209] width 111 height 20
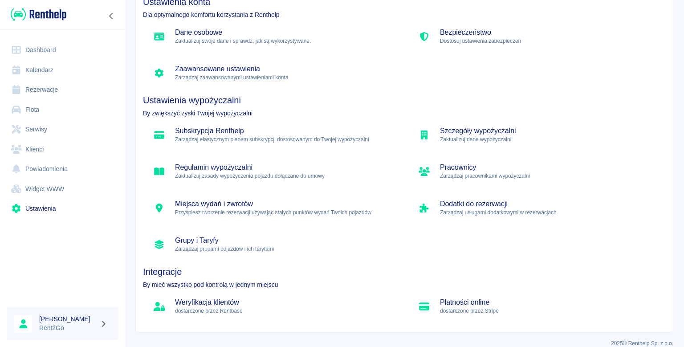
scroll to position [66, 0]
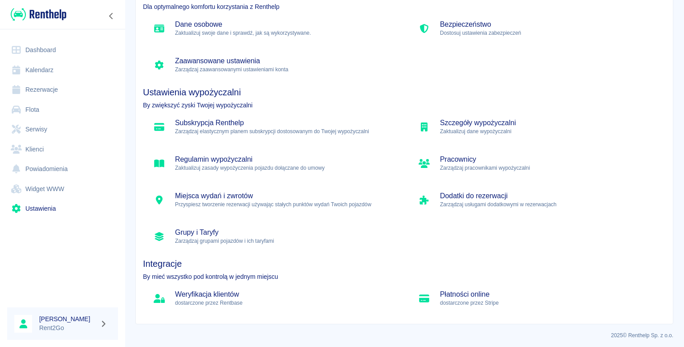
drag, startPoint x: 390, startPoint y: 279, endPoint x: 296, endPoint y: 311, distance: 99.3
click at [296, 311] on div "Weryfikacja klientów dostarczone przez Rentbase" at bounding box center [268, 295] width 265 height 37
click at [296, 311] on div "Weryfikacja klientów dostarczone przez Rentbase" at bounding box center [272, 298] width 258 height 29
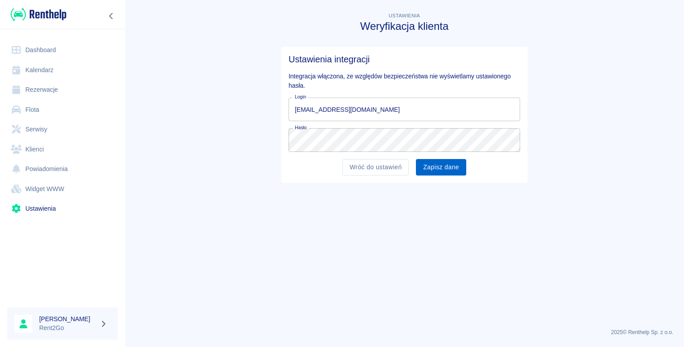
click at [433, 169] on button "Zapisz dane" at bounding box center [441, 167] width 50 height 16
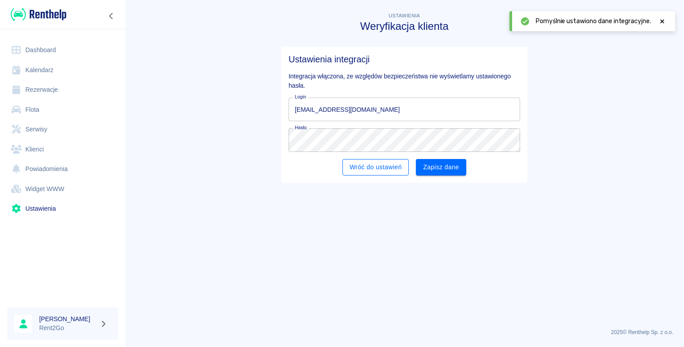
click at [397, 167] on link "Wróć do ustawień" at bounding box center [376, 167] width 66 height 16
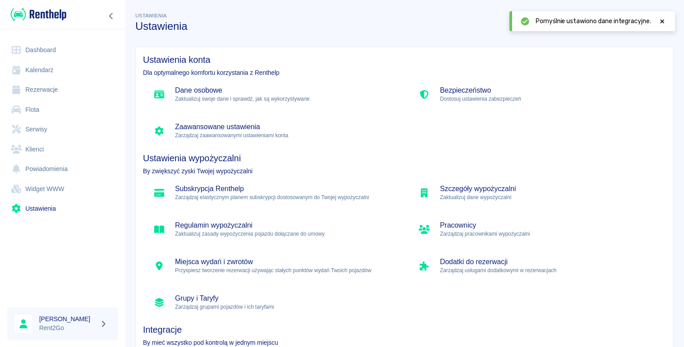
scroll to position [45, 0]
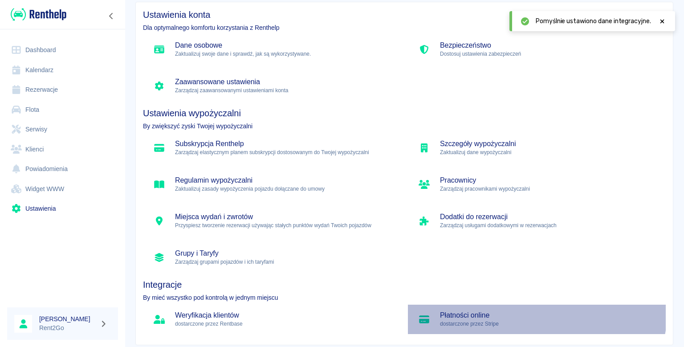
click at [533, 309] on div "Płatności online dostarczone przez Stripe" at bounding box center [537, 319] width 258 height 29
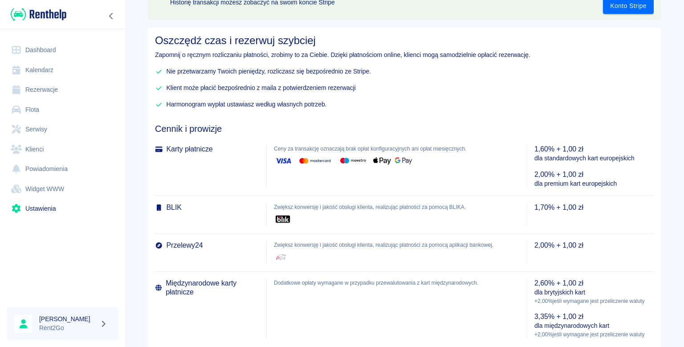
scroll to position [5, 0]
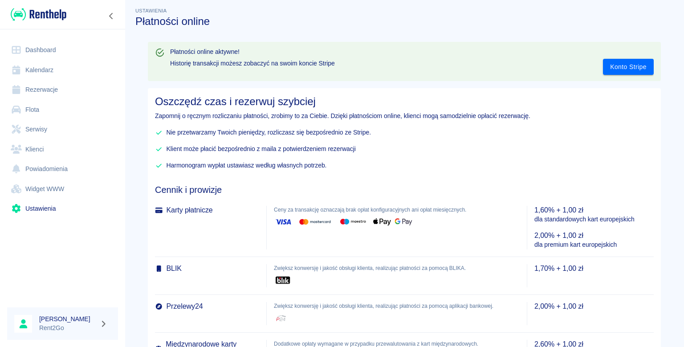
click at [83, 208] on link "Ustawienia" at bounding box center [62, 209] width 111 height 20
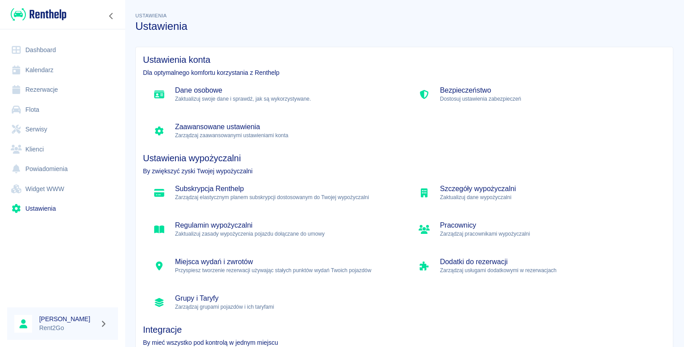
click at [247, 120] on div "Zaawansowane ustawienia Zarządzaj zaawansowanymi ustawieniami konta" at bounding box center [272, 130] width 258 height 29
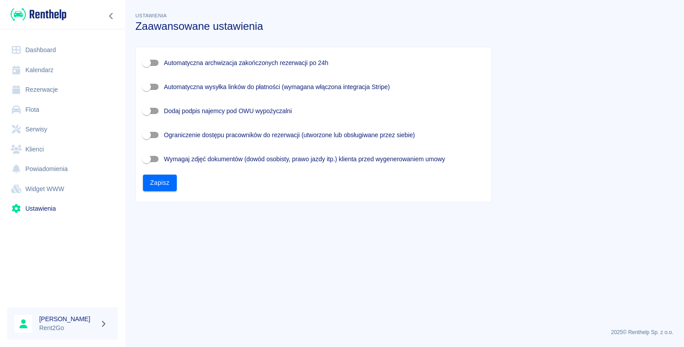
click at [160, 160] on input "Wymagaj zdjęć dokumentów (dowód osobisty, prawo jazdy itp.) klienta przed wygen…" at bounding box center [146, 159] width 51 height 17
checkbox input "true"
click at [153, 107] on input "Dodaj podpis najemcy pod OWU wypożyczalni" at bounding box center [146, 110] width 51 height 17
checkbox input "true"
click at [167, 186] on button "Zapisz" at bounding box center [160, 183] width 34 height 16
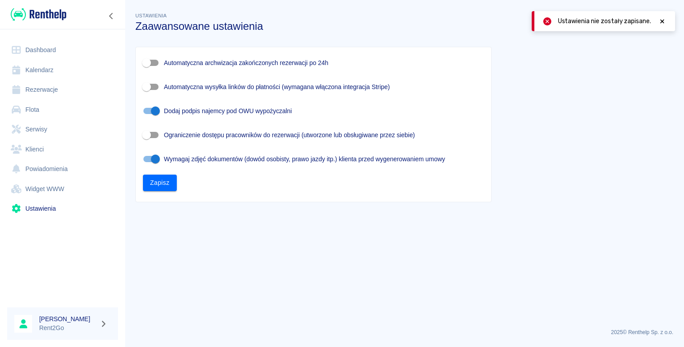
click at [160, 163] on input "Wymagaj zdjęć dokumentów (dowód osobisty, prawo jazdy itp.) klienta przed wygen…" at bounding box center [155, 159] width 51 height 17
checkbox input "false"
click at [150, 110] on input "Dodaj podpis najemcy pod OWU wypożyczalni" at bounding box center [155, 110] width 51 height 17
checkbox input "false"
click at [169, 180] on button "Zapisz" at bounding box center [160, 183] width 34 height 16
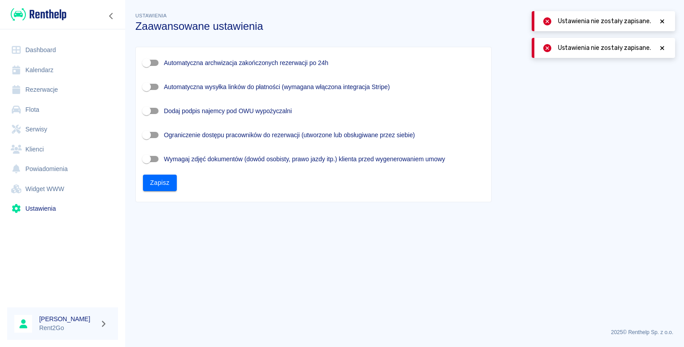
click at [155, 94] on input "Automatyczna wysyłka linków do płatności (wymagana włączona integracja Stripe)" at bounding box center [146, 86] width 51 height 17
checkbox input "true"
click at [163, 180] on button "Zapisz" at bounding box center [160, 183] width 34 height 16
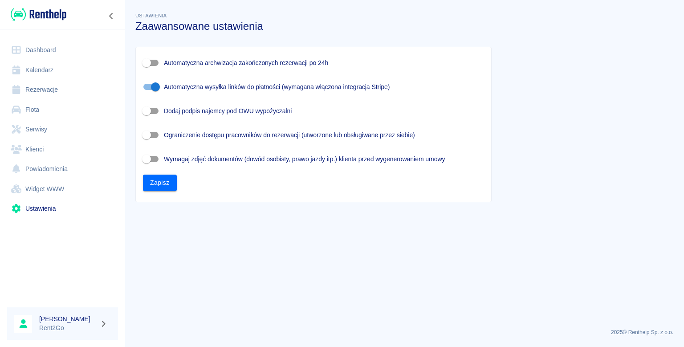
click at [64, 185] on link "Widget WWW" at bounding box center [62, 189] width 111 height 20
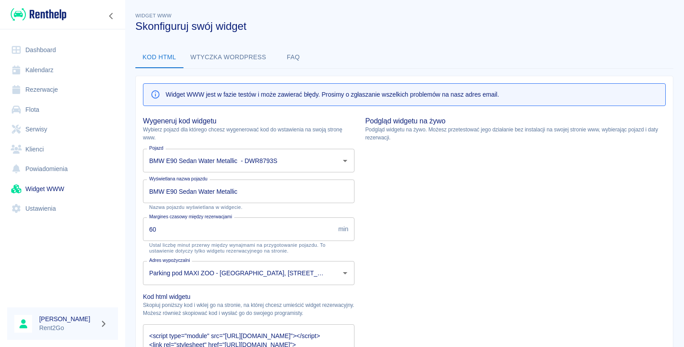
type input "BMW E90 Sedan Water Metallic - DWR8793S"
type input "BMW E90 Sedan Water Metallic"
type input "Parking pod MAXI ZOO - [GEOGRAPHIC_DATA], [STREET_ADDRESS]"
type textarea "<script type="module" src="[URL][DOMAIN_NAME]"></script> <link rel="stylesheet"…"
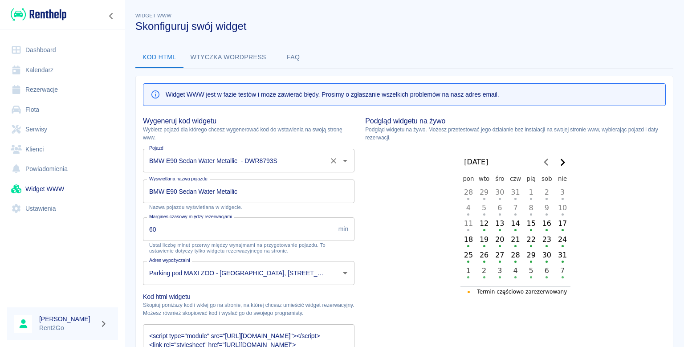
click at [208, 161] on input "BMW E90 Sedan Water Metallic - DWR8793S" at bounding box center [236, 161] width 179 height 16
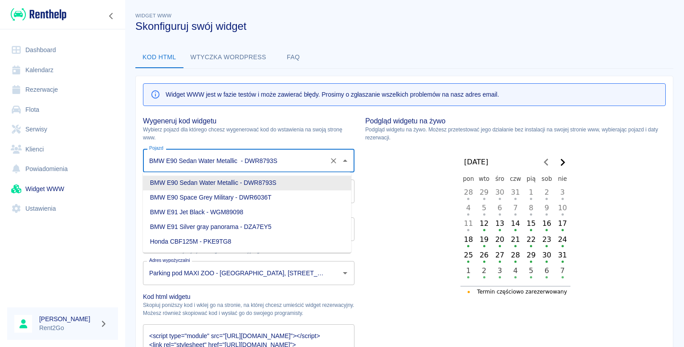
click at [260, 126] on p "Wybierz pojazd dla którego chcesz wygenerować kod do wstawienia na swoją stronę…" at bounding box center [249, 134] width 212 height 16
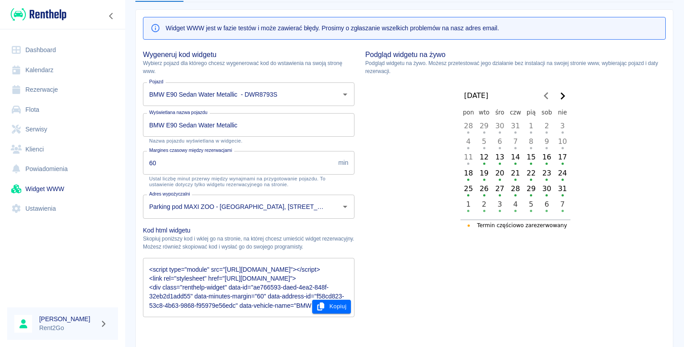
scroll to position [68, 0]
click at [307, 164] on input "60" at bounding box center [239, 162] width 192 height 24
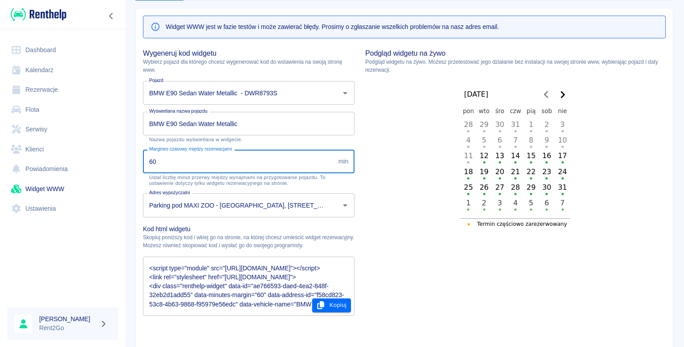
type input "6"
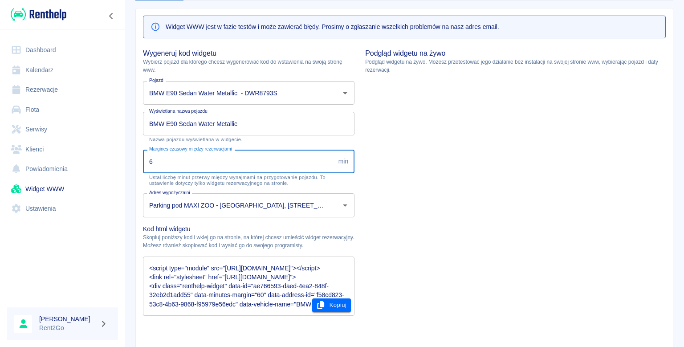
type textarea "<script type="module" src="https://widgets.renthelp.io/assets/widget.js"></scri…"
type input "0"
type textarea "<script type="module" src="https://widgets.renthelp.io/assets/widget.js"></scri…"
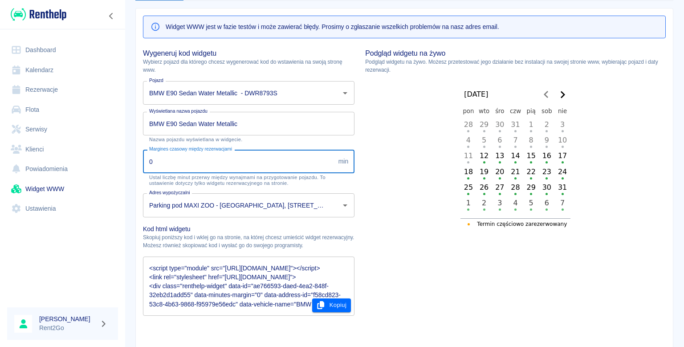
scroll to position [0, 0]
type input "0"
click at [334, 302] on button "Kopiuj" at bounding box center [331, 306] width 39 height 14
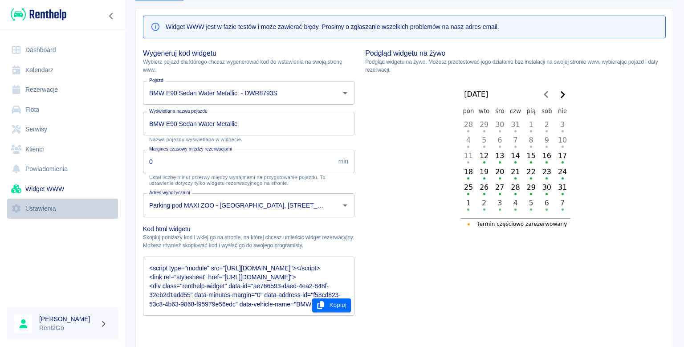
click at [60, 212] on link "Ustawienia" at bounding box center [62, 209] width 111 height 20
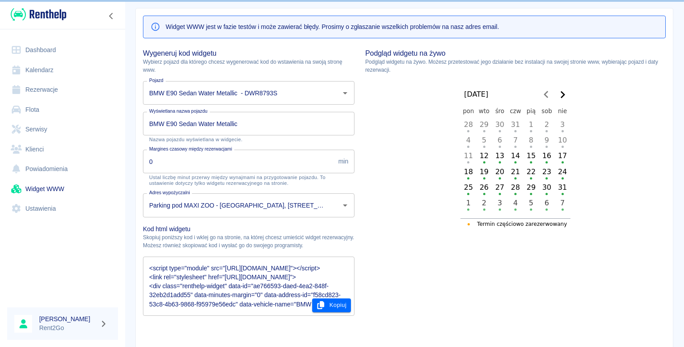
click at [70, 209] on link "Ustawienia" at bounding box center [62, 209] width 111 height 20
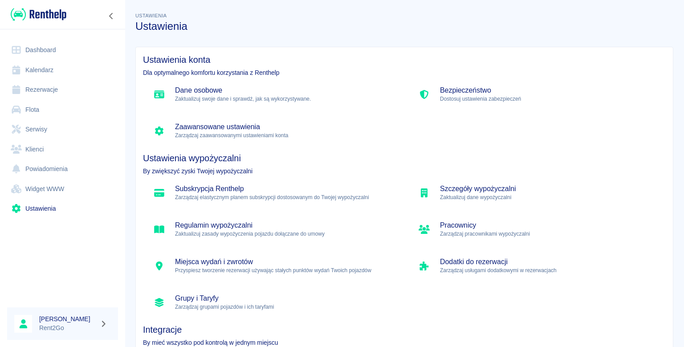
click at [220, 299] on h5 "Grupy i Taryfy" at bounding box center [284, 298] width 219 height 9
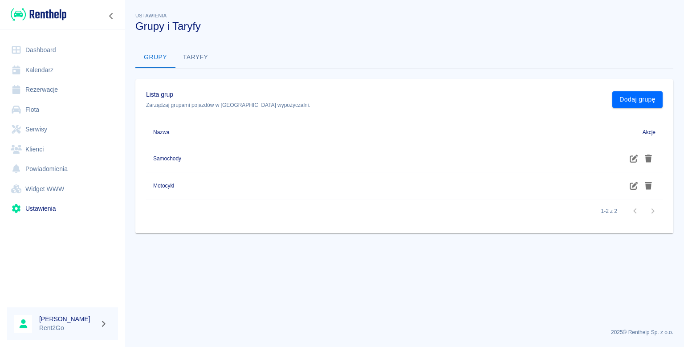
click at [189, 57] on button "Taryfy" at bounding box center [196, 57] width 40 height 21
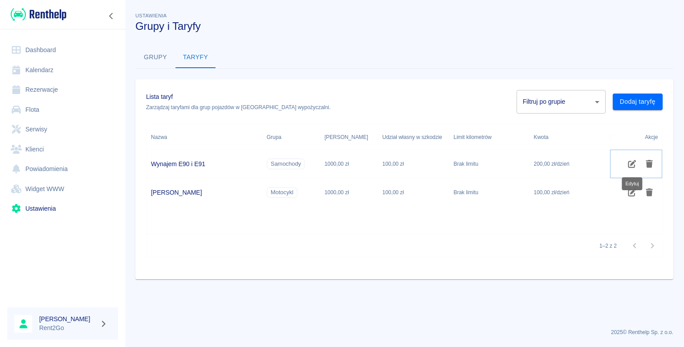
click at [632, 162] on icon "Edytuj" at bounding box center [632, 164] width 10 height 8
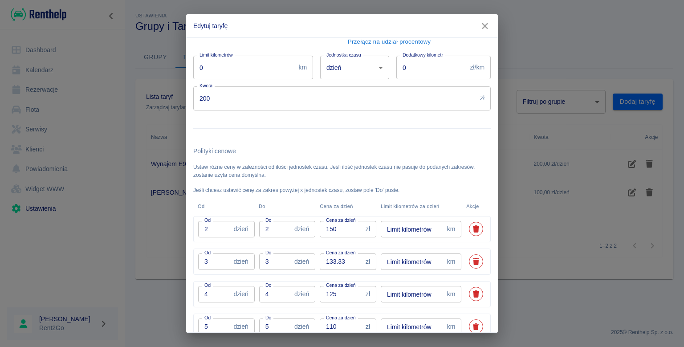
scroll to position [132, 0]
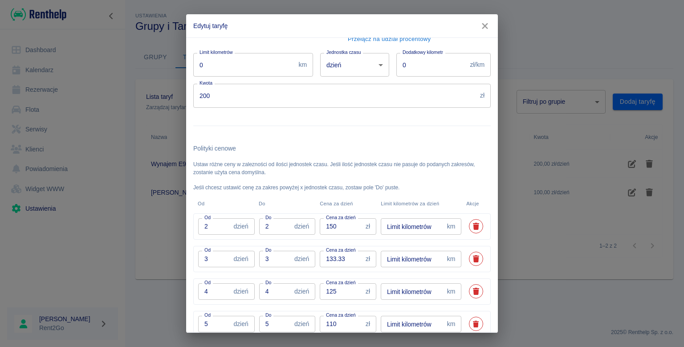
click at [479, 29] on button "button" at bounding box center [485, 26] width 19 height 16
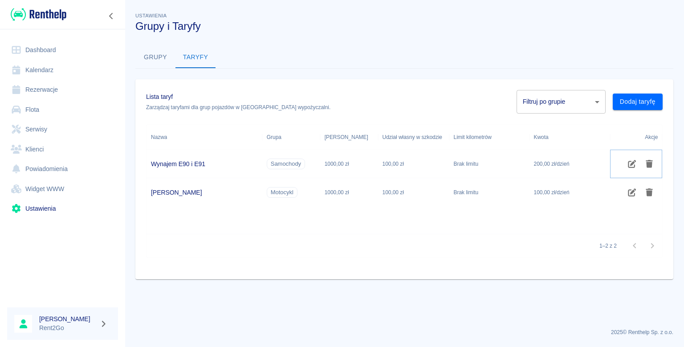
scroll to position [0, 0]
click at [479, 29] on h3 "Grupy i Taryfy" at bounding box center [404, 26] width 538 height 12
click at [98, 201] on link "Ustawienia" at bounding box center [62, 209] width 111 height 20
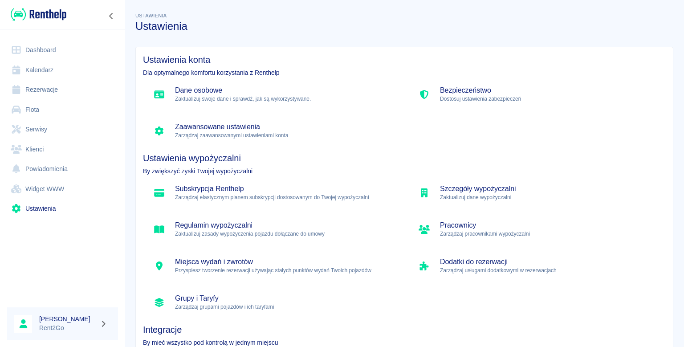
click at [189, 221] on h5 "Regulamin wypożyczalni" at bounding box center [284, 225] width 219 height 9
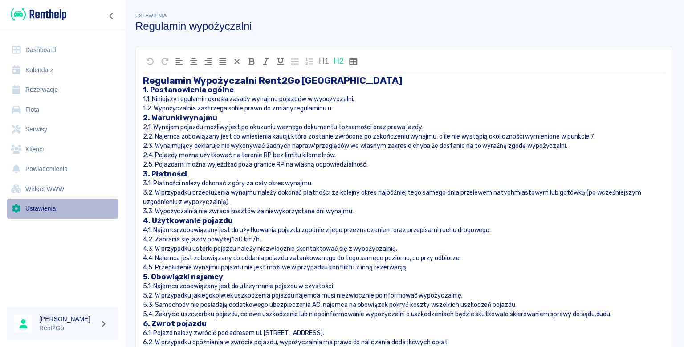
click at [95, 213] on link "Ustawienia" at bounding box center [62, 209] width 111 height 20
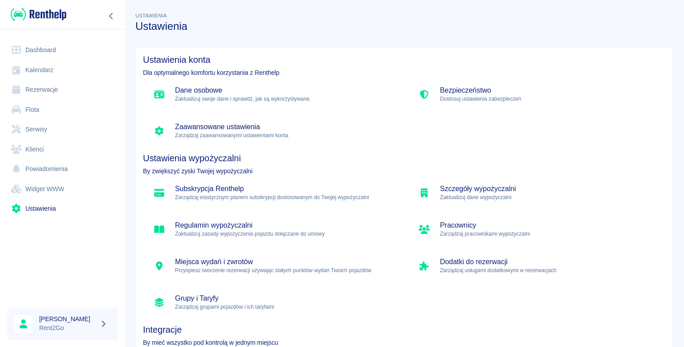
click at [104, 44] on link "Dashboard" at bounding box center [62, 50] width 111 height 20
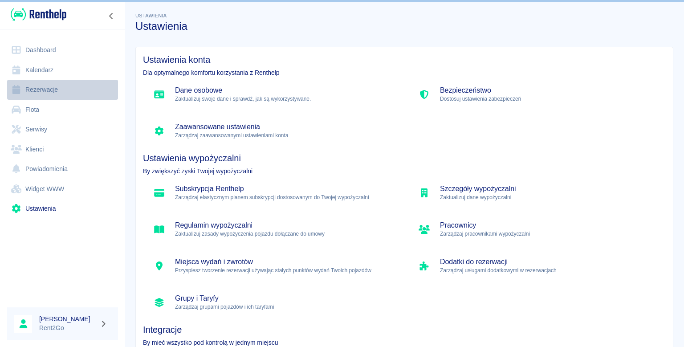
click at [83, 97] on link "Rezerwacje" at bounding box center [62, 90] width 111 height 20
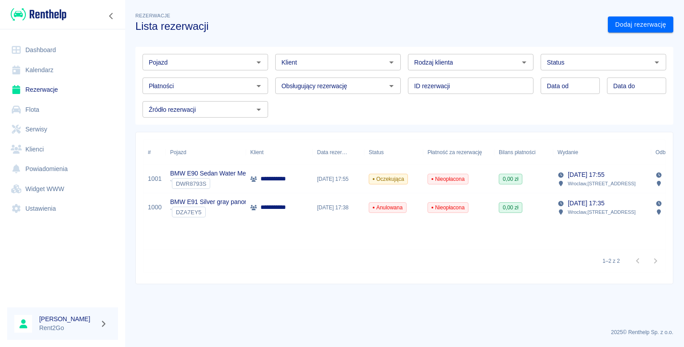
click at [290, 181] on p "**********" at bounding box center [277, 178] width 33 height 9
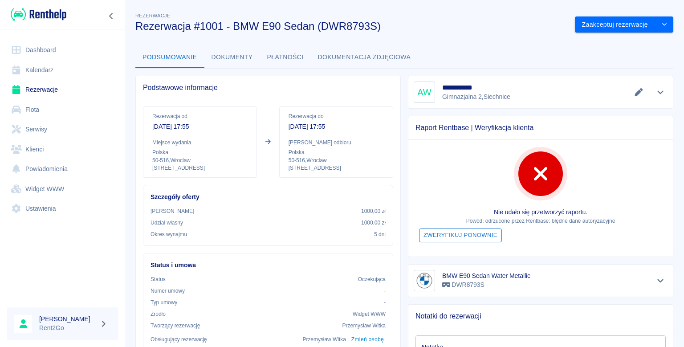
click at [448, 233] on button "Zweryfikuj ponownie" at bounding box center [460, 236] width 83 height 14
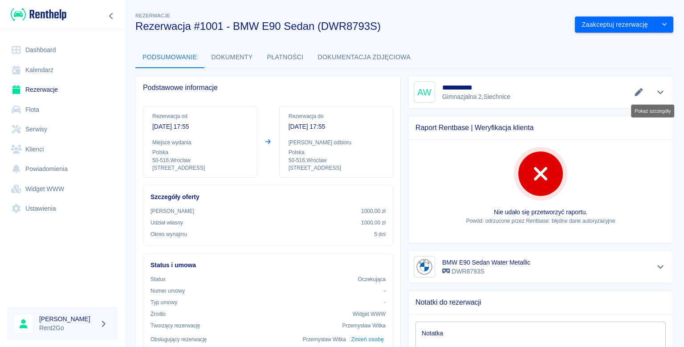
click at [655, 87] on button "Pokaż szczegóły" at bounding box center [661, 92] width 15 height 12
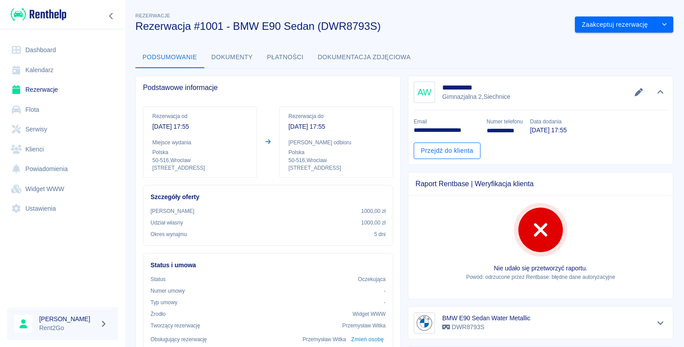
click at [445, 146] on link "Przejdź do klienta" at bounding box center [447, 151] width 67 height 16
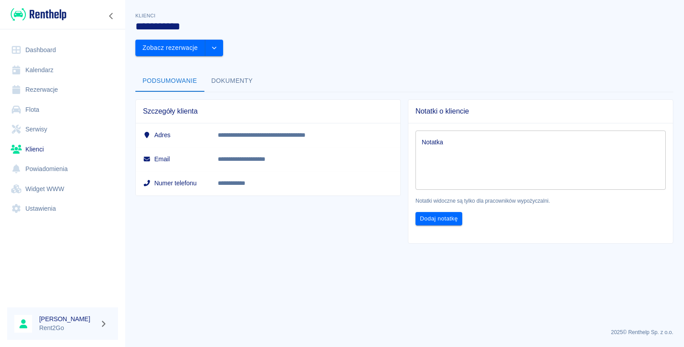
click at [231, 70] on button "Dokumenty" at bounding box center [233, 80] width 56 height 21
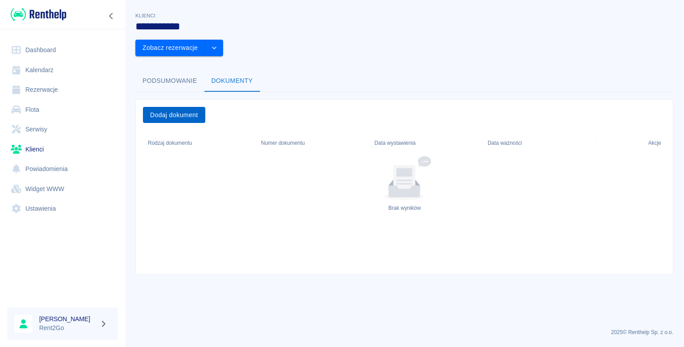
click at [193, 107] on button "Dodaj dokument" at bounding box center [174, 115] width 62 height 16
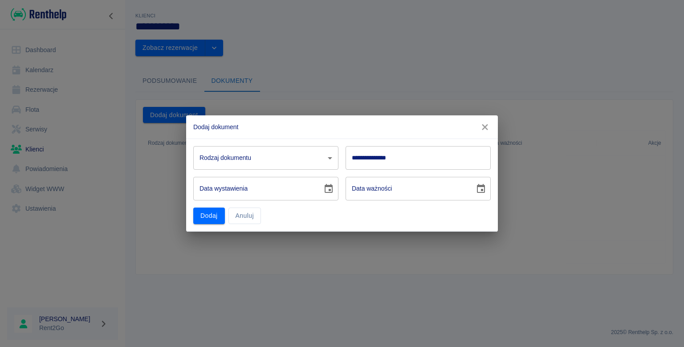
click at [266, 165] on body "**********" at bounding box center [342, 173] width 684 height 347
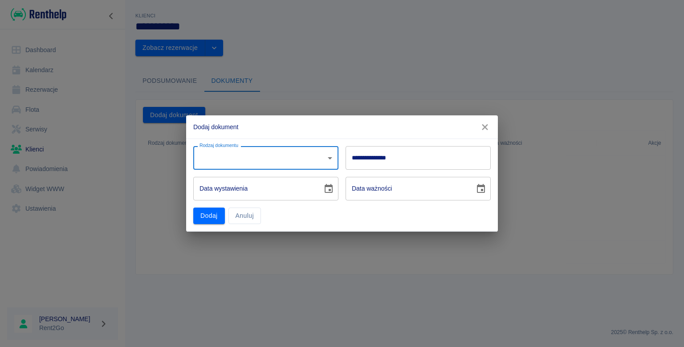
click at [309, 156] on body "**********" at bounding box center [342, 173] width 684 height 347
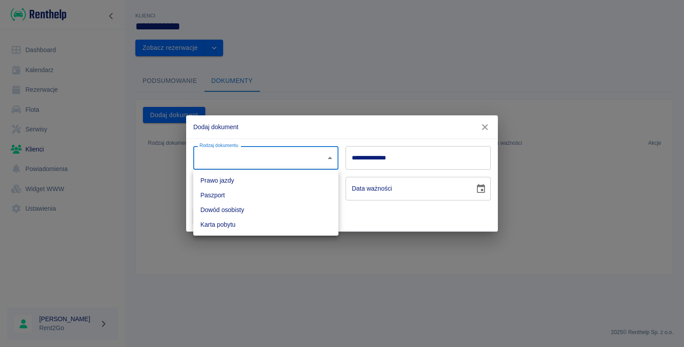
click at [288, 174] on li "Prawo jazdy" at bounding box center [265, 180] width 145 height 15
type input "driverLicense"
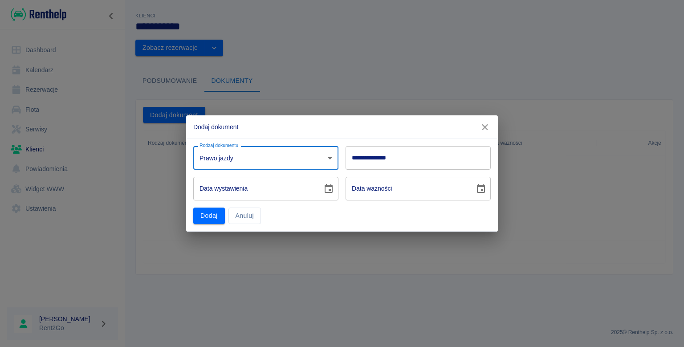
click at [365, 154] on input "**********" at bounding box center [418, 158] width 145 height 24
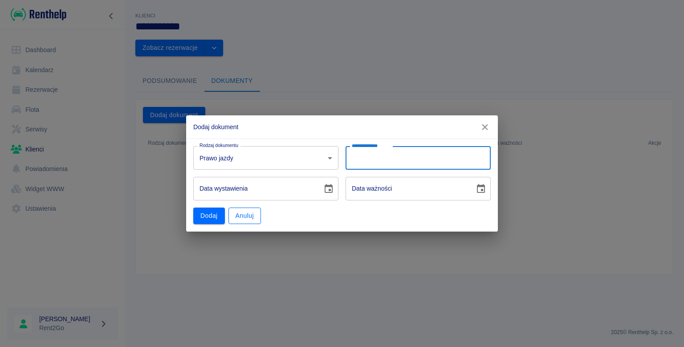
click at [253, 219] on button "Anuluj" at bounding box center [245, 216] width 33 height 16
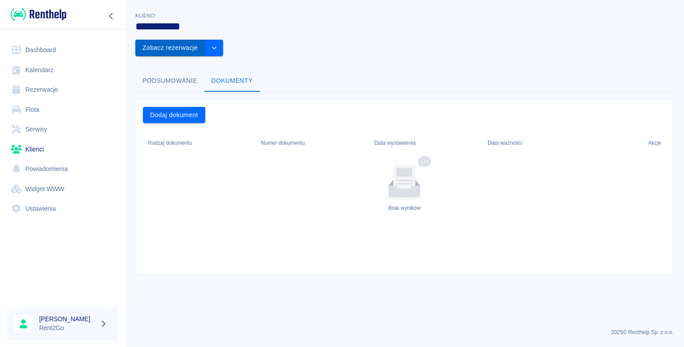
click at [205, 40] on button "Zobacz rezerwacje" at bounding box center [170, 48] width 70 height 16
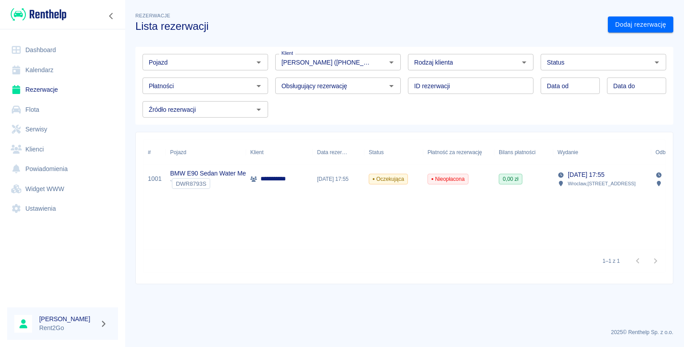
click at [560, 177] on icon at bounding box center [561, 174] width 5 height 5
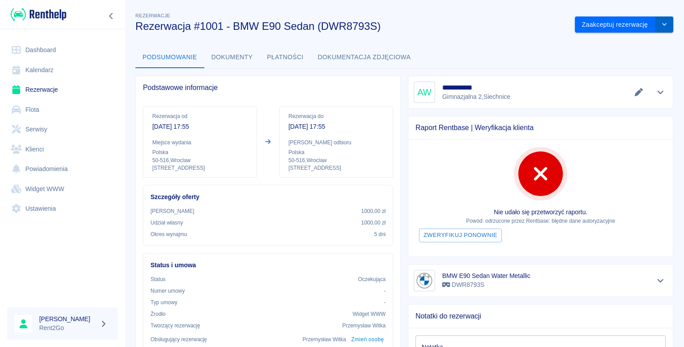
click at [660, 21] on button "drop-down" at bounding box center [665, 24] width 18 height 16
click at [487, 235] on button "Zweryfikuj ponownie" at bounding box center [460, 236] width 83 height 14
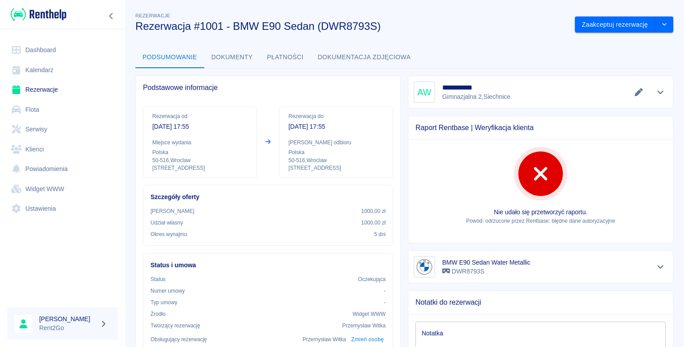
click at [487, 235] on div "Nie udało się przetworzyć raportu. Powód: odrzucone przez Rentbase: błędne dane…" at bounding box center [541, 191] width 265 height 103
click at [59, 211] on link "Ustawienia" at bounding box center [62, 209] width 111 height 20
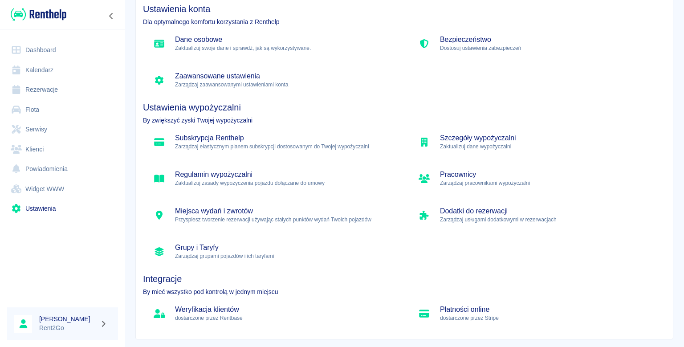
scroll to position [67, 0]
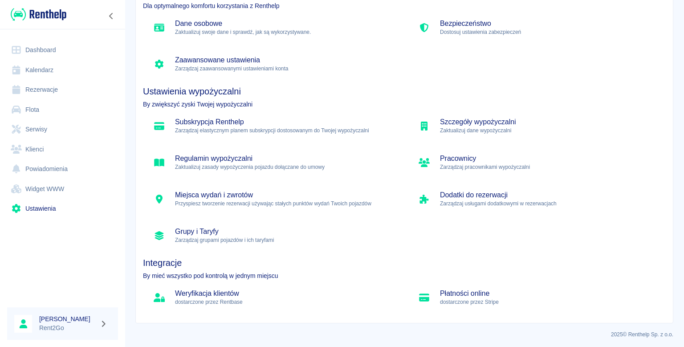
click at [281, 295] on h5 "Weryfikacja klientów" at bounding box center [284, 293] width 219 height 9
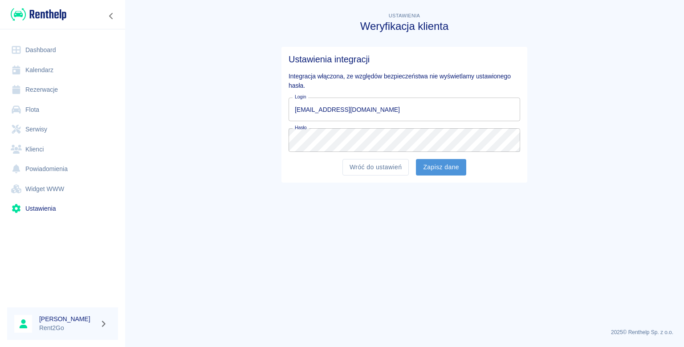
click at [425, 167] on button "Zapisz dane" at bounding box center [441, 167] width 50 height 16
click at [425, 166] on div "Wróć do ustawień Zapisz dane" at bounding box center [401, 164] width 239 height 24
click at [425, 167] on button "Zapisz dane" at bounding box center [441, 167] width 50 height 16
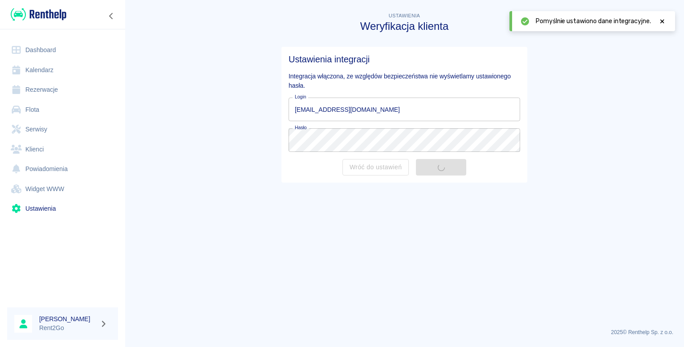
click at [425, 167] on div "Wróć do ustawień Zapisz dane" at bounding box center [401, 164] width 239 height 24
click at [425, 167] on button "Zapisz dane" at bounding box center [441, 167] width 50 height 16
click at [425, 167] on div "Wróć do ustawień Zapisz dane" at bounding box center [401, 164] width 239 height 24
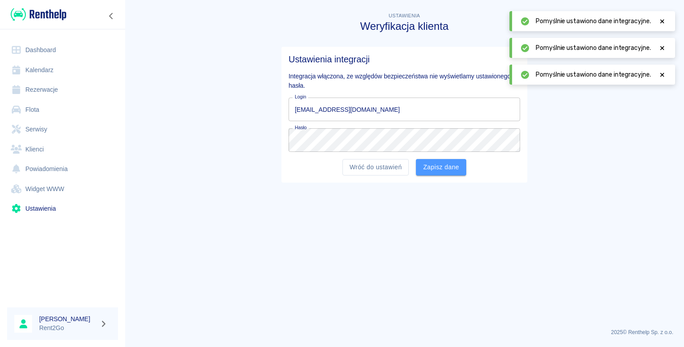
click at [425, 167] on button "Zapisz dane" at bounding box center [441, 167] width 50 height 16
click at [425, 167] on div "Wróć do ustawień Zapisz dane" at bounding box center [401, 164] width 239 height 24
click at [425, 167] on button "Zapisz dane" at bounding box center [441, 167] width 50 height 16
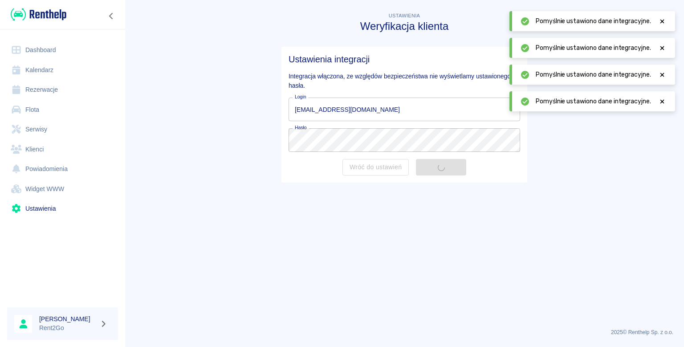
click at [425, 167] on div "Wróć do ustawień Zapisz dane" at bounding box center [401, 164] width 239 height 24
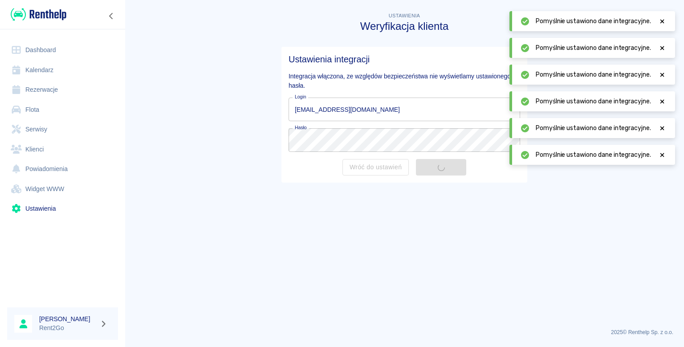
click at [425, 167] on div "Wróć do ustawień Zapisz dane" at bounding box center [401, 164] width 239 height 24
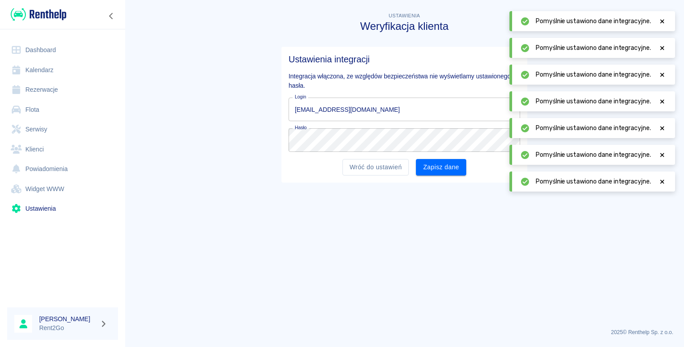
click at [425, 167] on div "Wróć do ustawień Zapisz dane" at bounding box center [401, 164] width 239 height 24
click at [425, 167] on button "Zapisz dane" at bounding box center [441, 167] width 50 height 16
click at [425, 167] on div "Wróć do ustawień Zapisz dane" at bounding box center [401, 164] width 239 height 24
click at [425, 167] on button "Zapisz dane" at bounding box center [441, 167] width 50 height 16
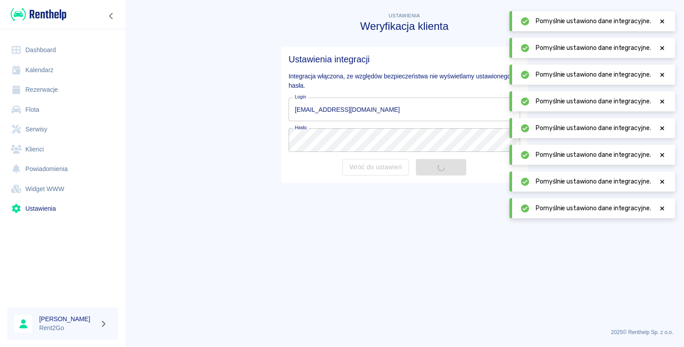
click at [425, 167] on div "Wróć do ustawień Zapisz dane" at bounding box center [401, 164] width 239 height 24
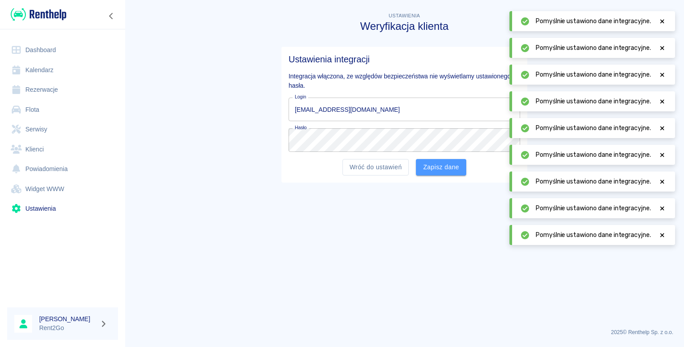
click at [425, 167] on button "Zapisz dane" at bounding box center [441, 167] width 50 height 16
click at [425, 167] on div "Wróć do ustawień Zapisz dane" at bounding box center [401, 164] width 239 height 24
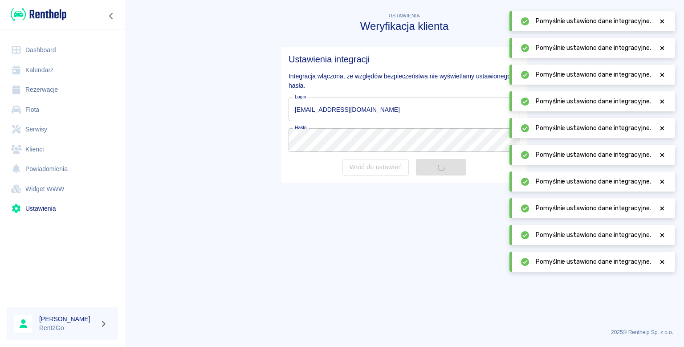
click at [425, 167] on div "Wróć do ustawień Zapisz dane" at bounding box center [401, 164] width 239 height 24
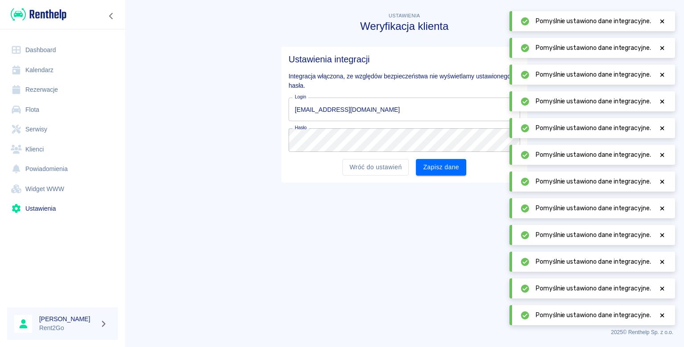
click at [80, 82] on link "Rezerwacje" at bounding box center [62, 90] width 111 height 20
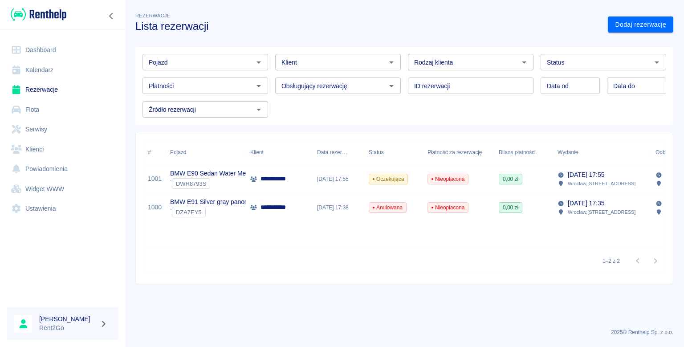
click at [502, 183] on span "0,00 zł" at bounding box center [511, 179] width 23 height 8
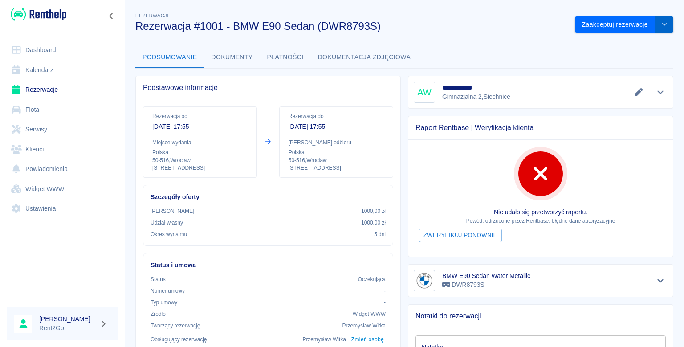
click at [656, 29] on button "drop-down" at bounding box center [665, 24] width 18 height 16
click at [632, 39] on li "Anuluj rezerwację" at bounding box center [617, 43] width 63 height 15
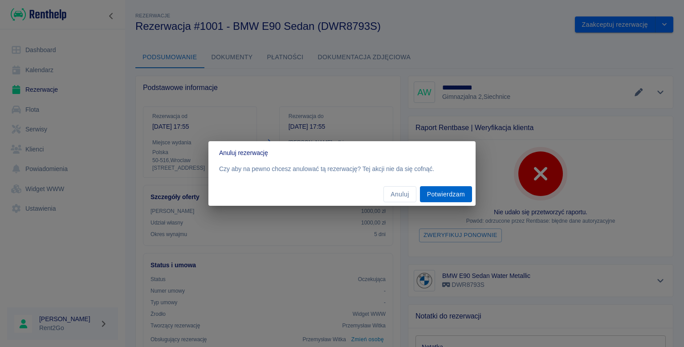
click at [450, 195] on button "Potwierdzam" at bounding box center [446, 194] width 52 height 16
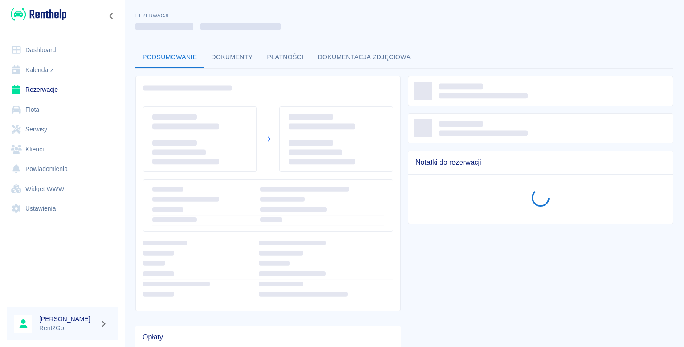
click at [53, 111] on link "Flota" at bounding box center [62, 110] width 111 height 20
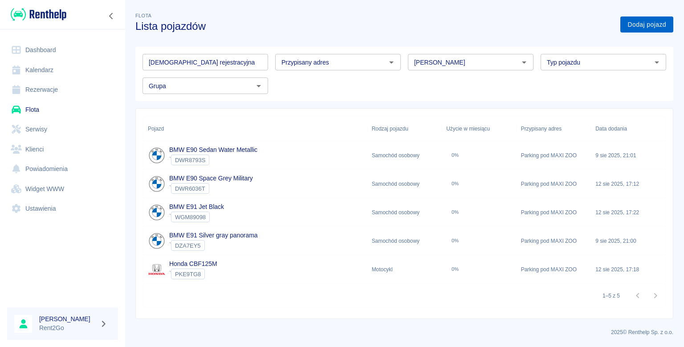
click at [635, 24] on link "Dodaj pojazd" at bounding box center [647, 24] width 53 height 16
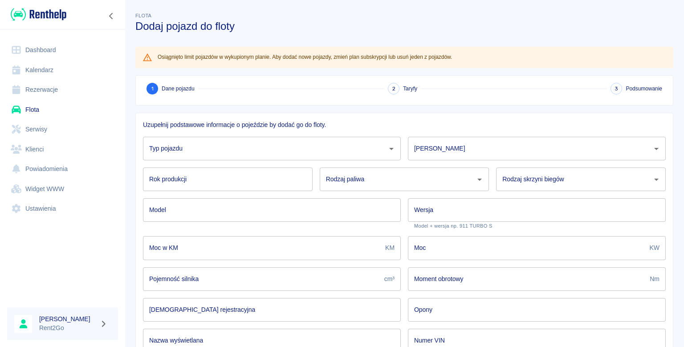
click at [370, 160] on div "Typ pojazdu" at bounding box center [272, 149] width 258 height 24
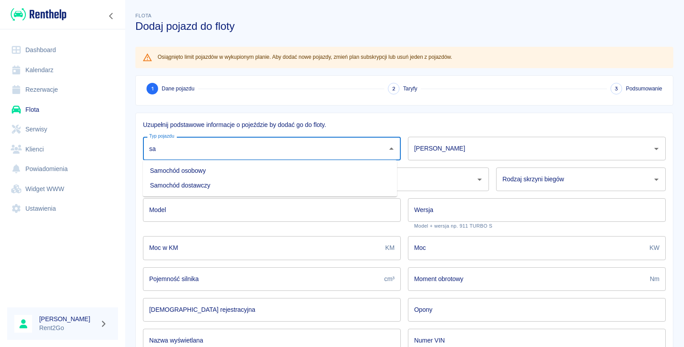
type input "sa"
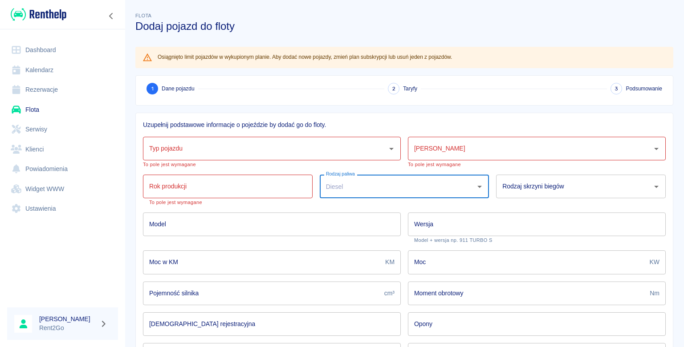
click at [335, 158] on div "Typ pojazdu" at bounding box center [272, 149] width 258 height 24
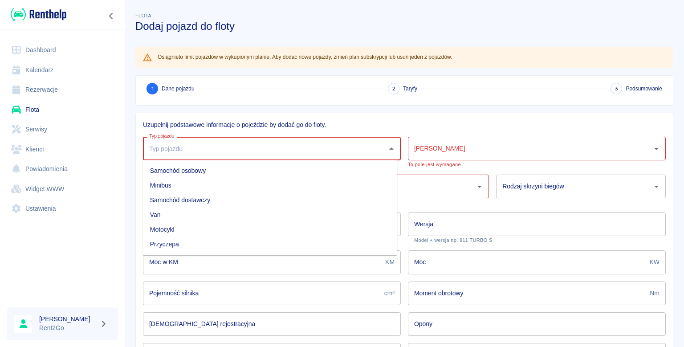
click at [303, 167] on li "Samochód osobowy" at bounding box center [270, 171] width 254 height 15
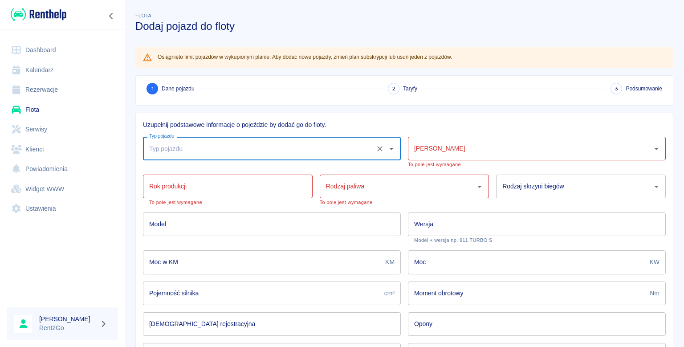
type input "Samochód osobowy"
click at [412, 142] on input "[PERSON_NAME]" at bounding box center [530, 149] width 237 height 16
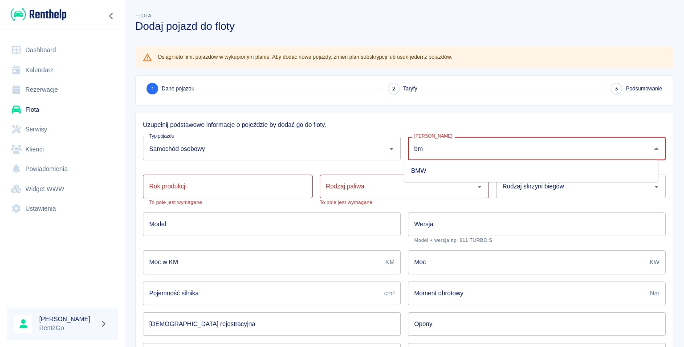
type input "bm"
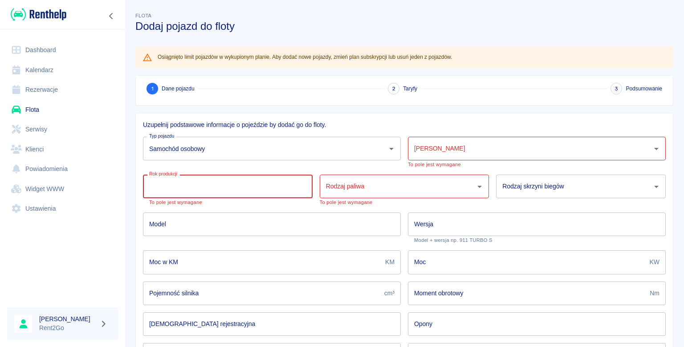
click at [472, 150] on input "[PERSON_NAME]" at bounding box center [530, 149] width 237 height 16
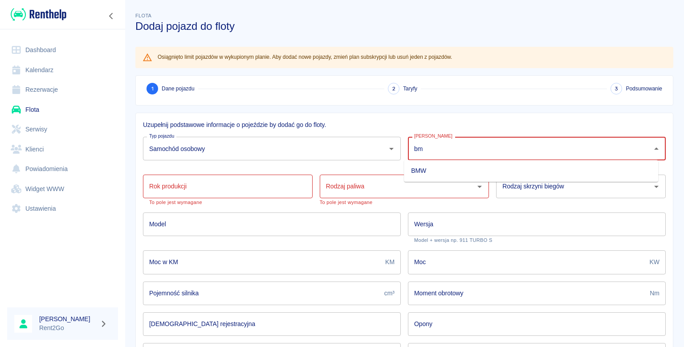
click at [446, 167] on li "BMW" at bounding box center [531, 171] width 254 height 15
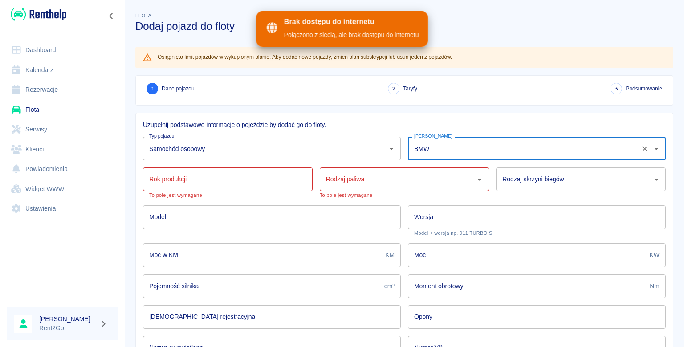
type input "BMW"
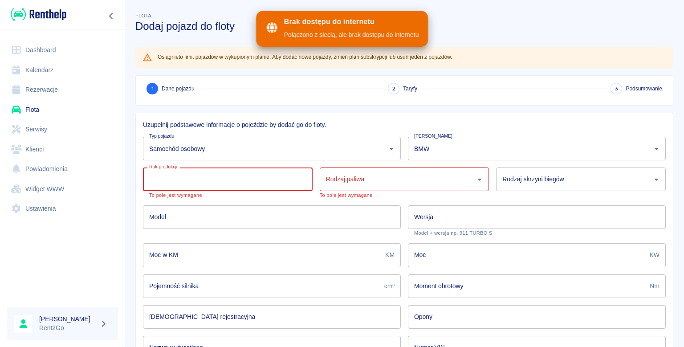
click at [269, 183] on input "Rok produkcji" at bounding box center [228, 180] width 170 height 24
type input "F"
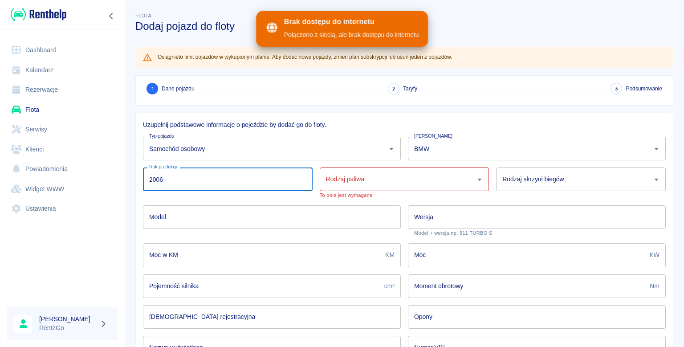
type input "2006"
click at [348, 183] on input "Rodzaj paliwa" at bounding box center [398, 180] width 148 height 16
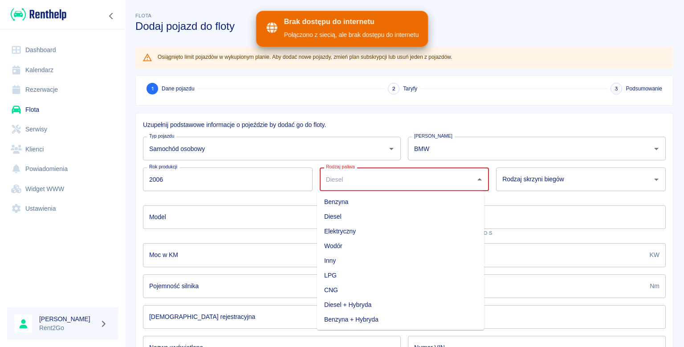
click at [374, 196] on li "Benzyna" at bounding box center [400, 202] width 167 height 15
type input "Benzyna"
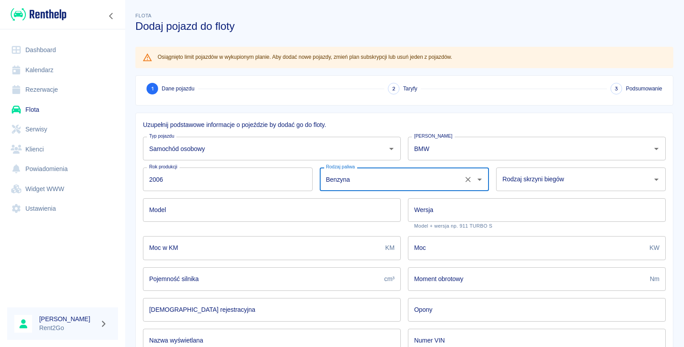
click at [525, 172] on input "Rodzaj skrzyni biegów" at bounding box center [574, 180] width 148 height 16
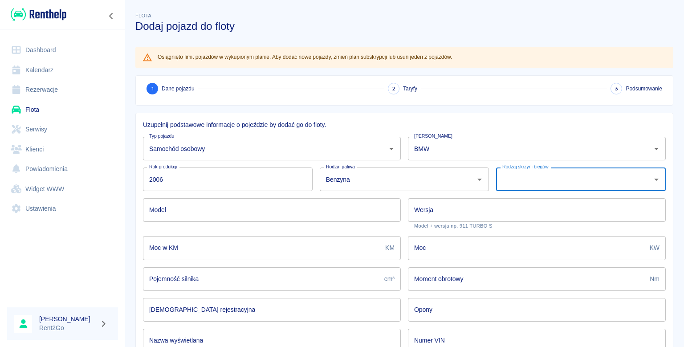
click at [646, 186] on div "Rodzaj skrzyni biegów" at bounding box center [581, 180] width 170 height 24
click at [609, 213] on li "Manualna" at bounding box center [575, 216] width 167 height 15
type input "Manualna"
click at [279, 209] on input "Model" at bounding box center [272, 210] width 258 height 24
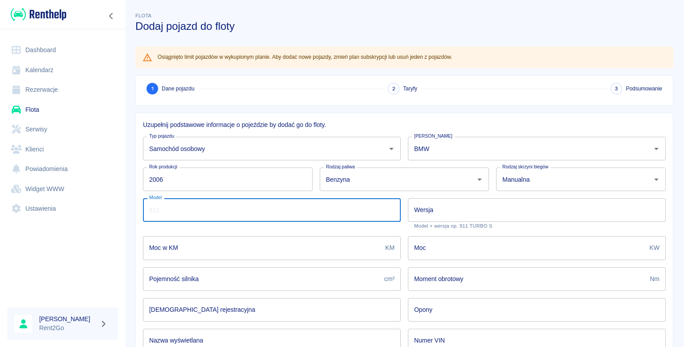
type input "e"
type input "E91"
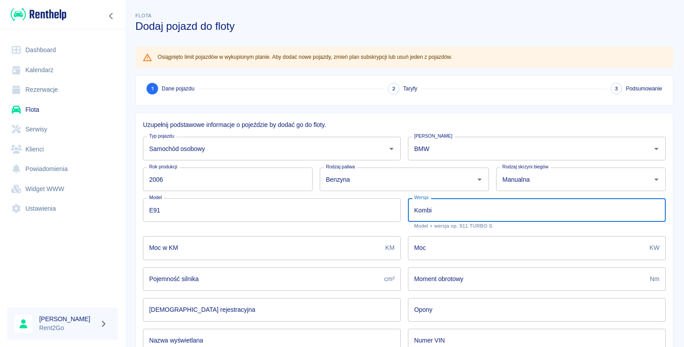
type input "Kombi"
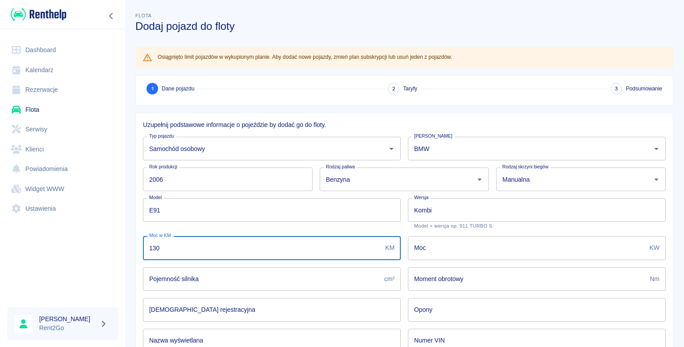
type input "130"
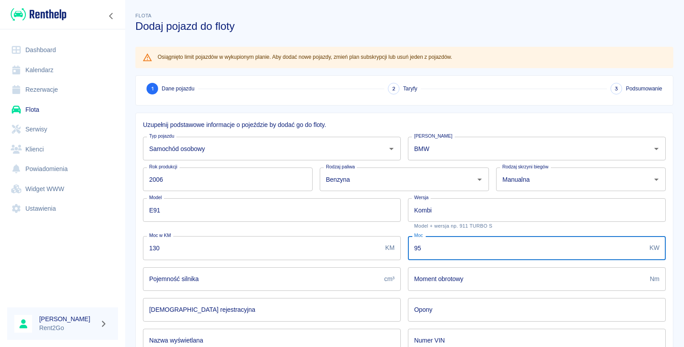
type input "95"
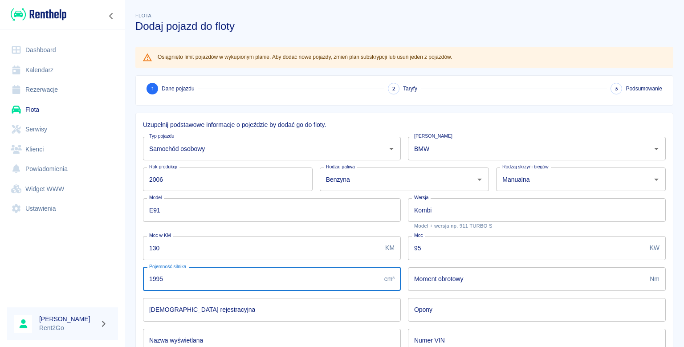
type input "1995"
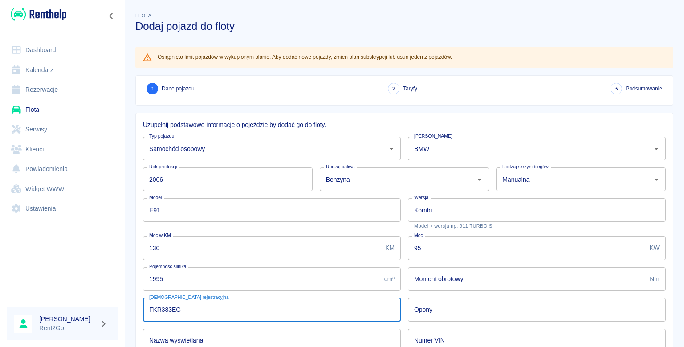
type input "FKR383EG"
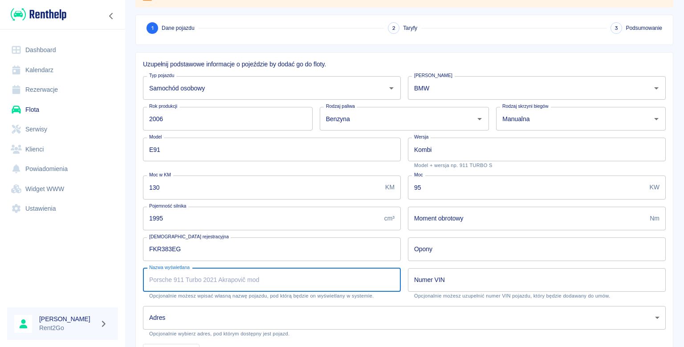
scroll to position [64, 0]
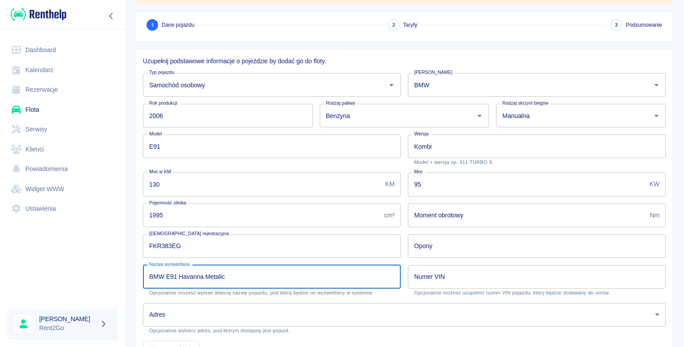
type input "BMW E91 Havanna Metalic"
click at [219, 326] on body "Używamy plików Cookies, by zapewnić Ci najlepsze możliwe doświadczenie. Aby dow…" at bounding box center [342, 173] width 684 height 347
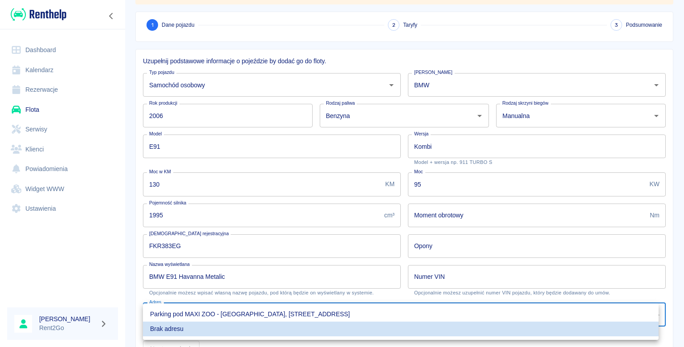
click at [225, 314] on li "Parking pod MAXI ZOO - [GEOGRAPHIC_DATA], [STREET_ADDRESS]" at bounding box center [401, 314] width 516 height 15
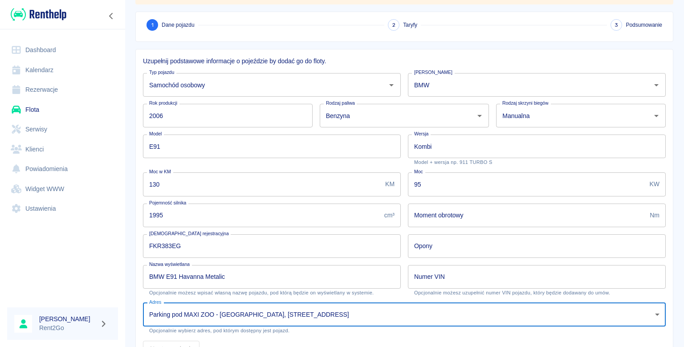
type input "f58cd823-53c8-4b63-9868-f95979e56edc"
click at [354, 319] on body "Używamy plików Cookies, by zapewnić Ci najlepsze możliwe doświadczenie. Aby dow…" at bounding box center [342, 173] width 684 height 347
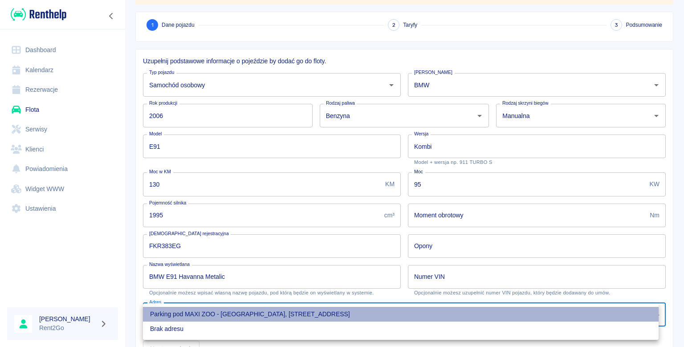
click at [355, 317] on li "Parking pod MAXI ZOO - [GEOGRAPHIC_DATA], [STREET_ADDRESS]" at bounding box center [401, 314] width 516 height 15
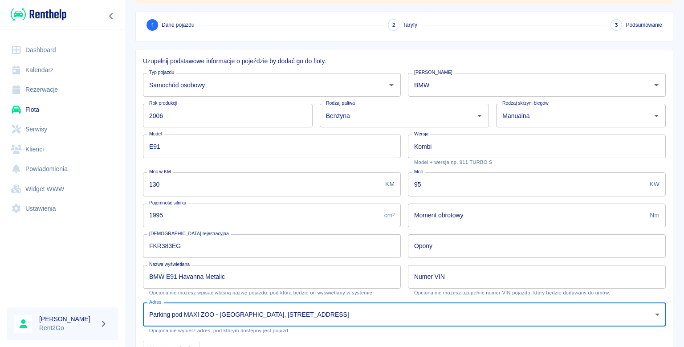
click at [447, 283] on input "Numer VIN" at bounding box center [537, 277] width 258 height 24
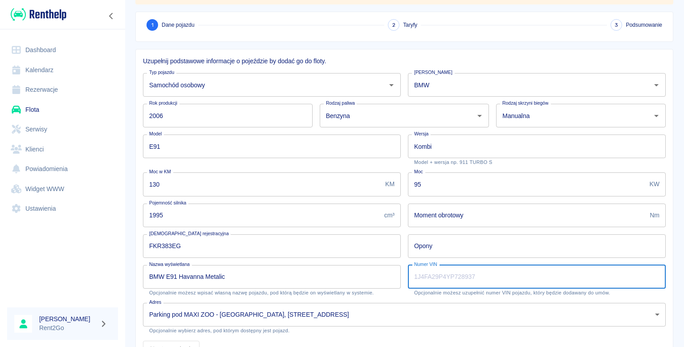
paste input "[US_VEHICLE_IDENTIFICATION_NUMBER]"
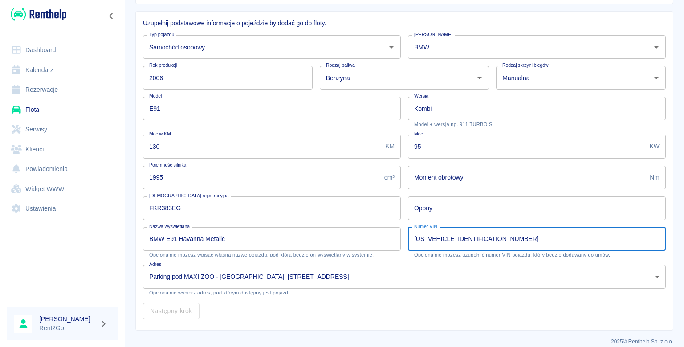
scroll to position [101, 0]
type input "[US_VEHICLE_IDENTIFICATION_NUMBER]"
click at [189, 313] on div "Następny krok" at bounding box center [401, 308] width 530 height 24
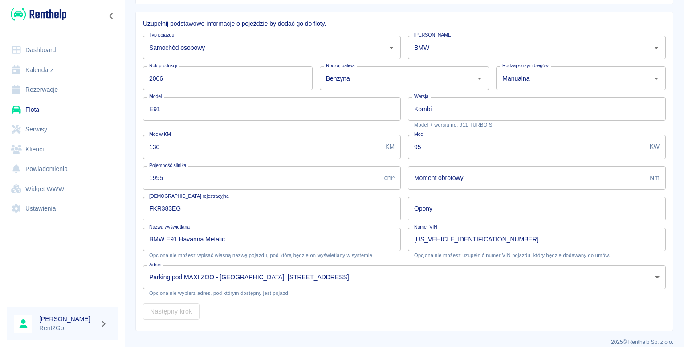
click at [189, 313] on div "Następny krok" at bounding box center [401, 308] width 530 height 24
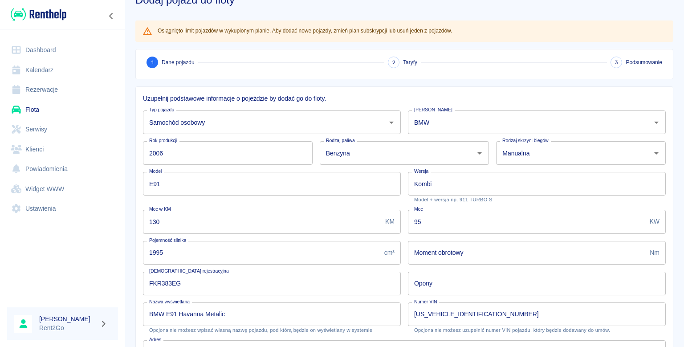
scroll to position [16, 0]
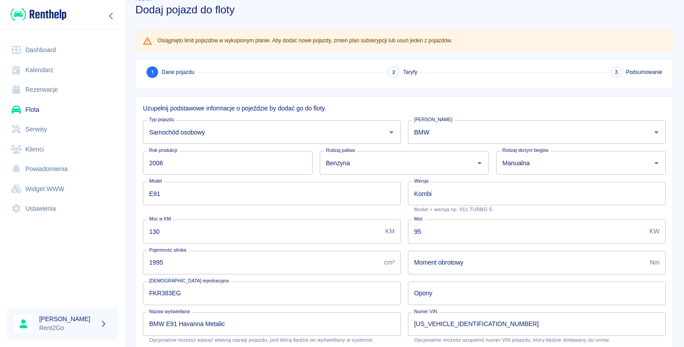
click at [74, 194] on link "Widget WWW" at bounding box center [62, 189] width 111 height 20
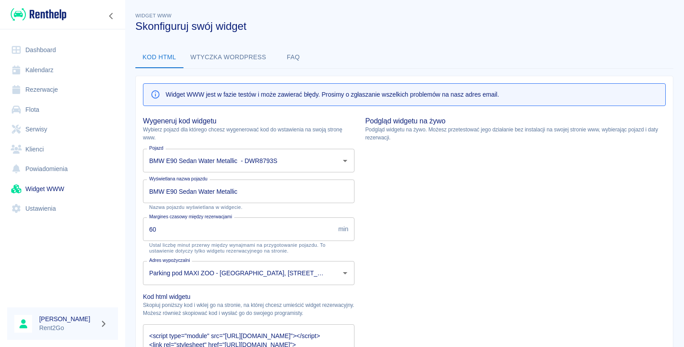
type input "BMW E90 Sedan Water Metallic - DWR8793S"
type input "BMW E90 Sedan Water Metallic"
type textarea "<script type="module" src="[URL][DOMAIN_NAME]"></script> <link rel="stylesheet"…"
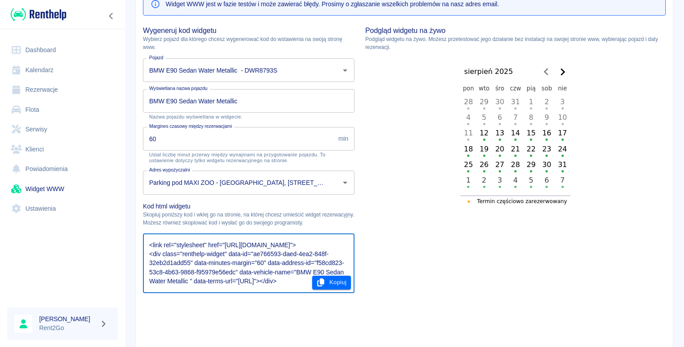
click at [95, 206] on link "Ustawienia" at bounding box center [62, 209] width 111 height 20
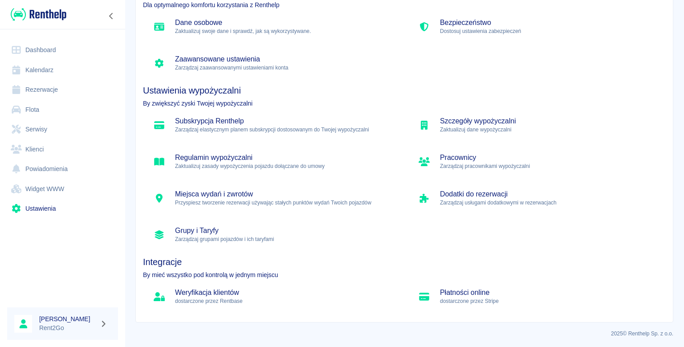
scroll to position [69, 0]
